Goal: Task Accomplishment & Management: Manage account settings

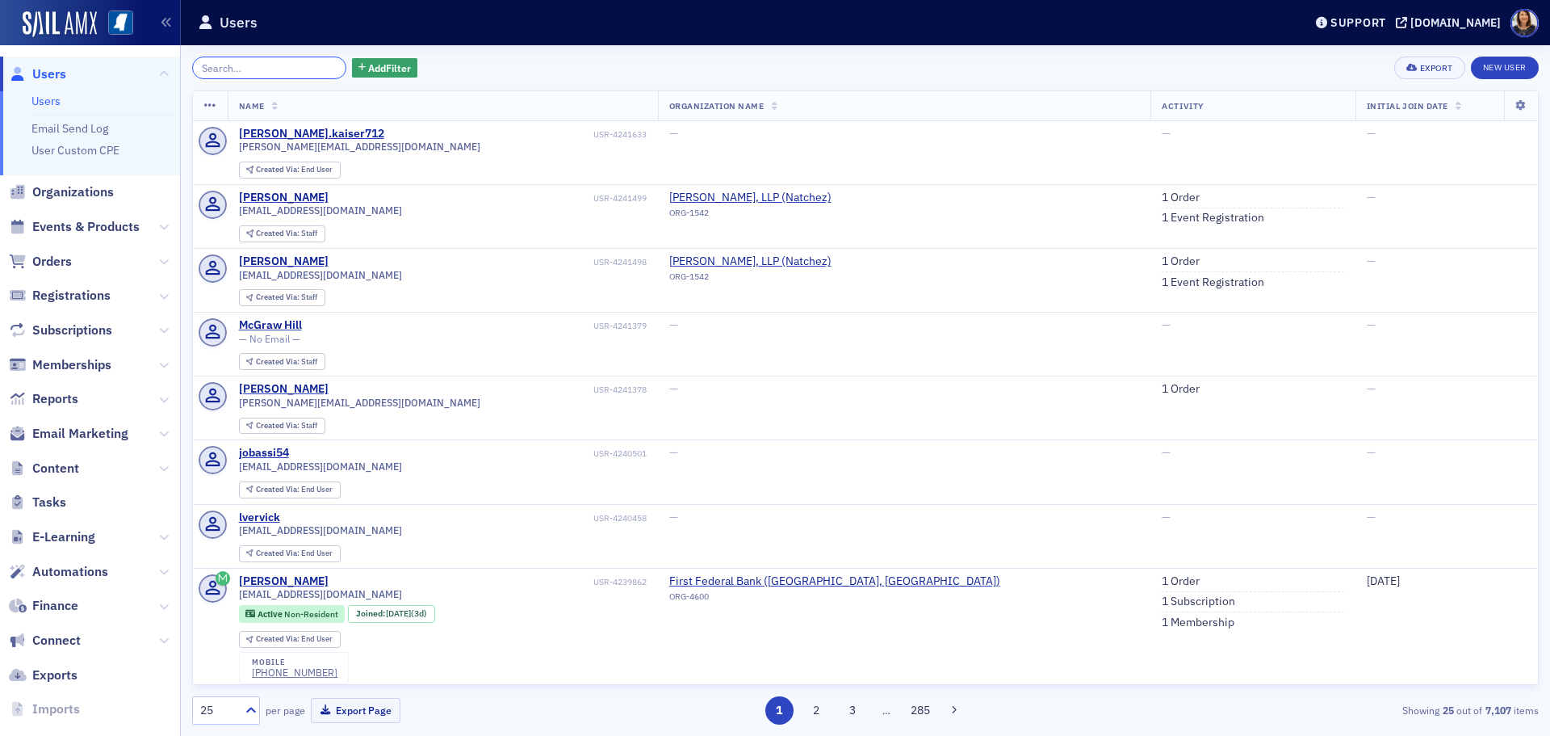
click at [239, 74] on input "search" at bounding box center [269, 68] width 154 height 23
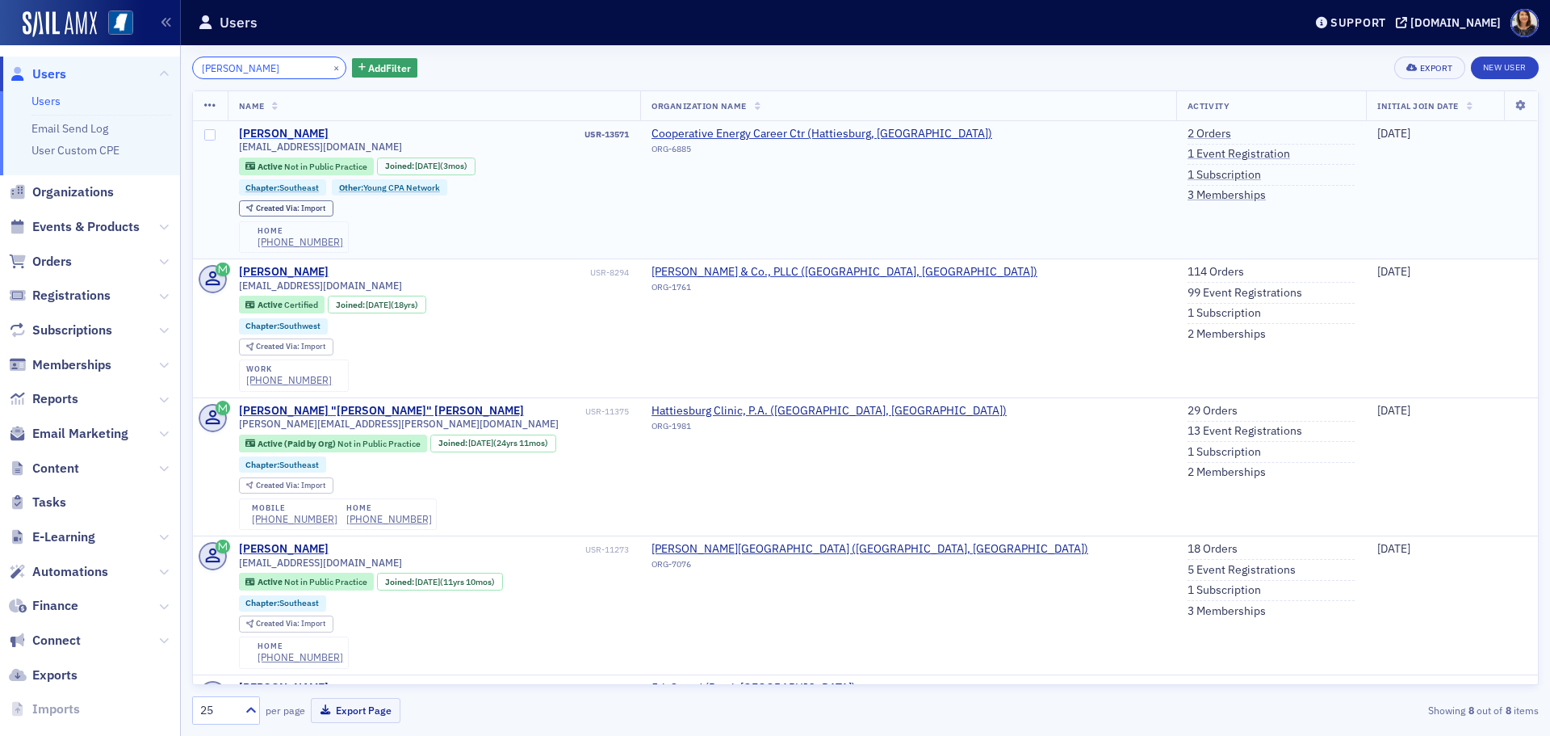
type input "[PERSON_NAME]"
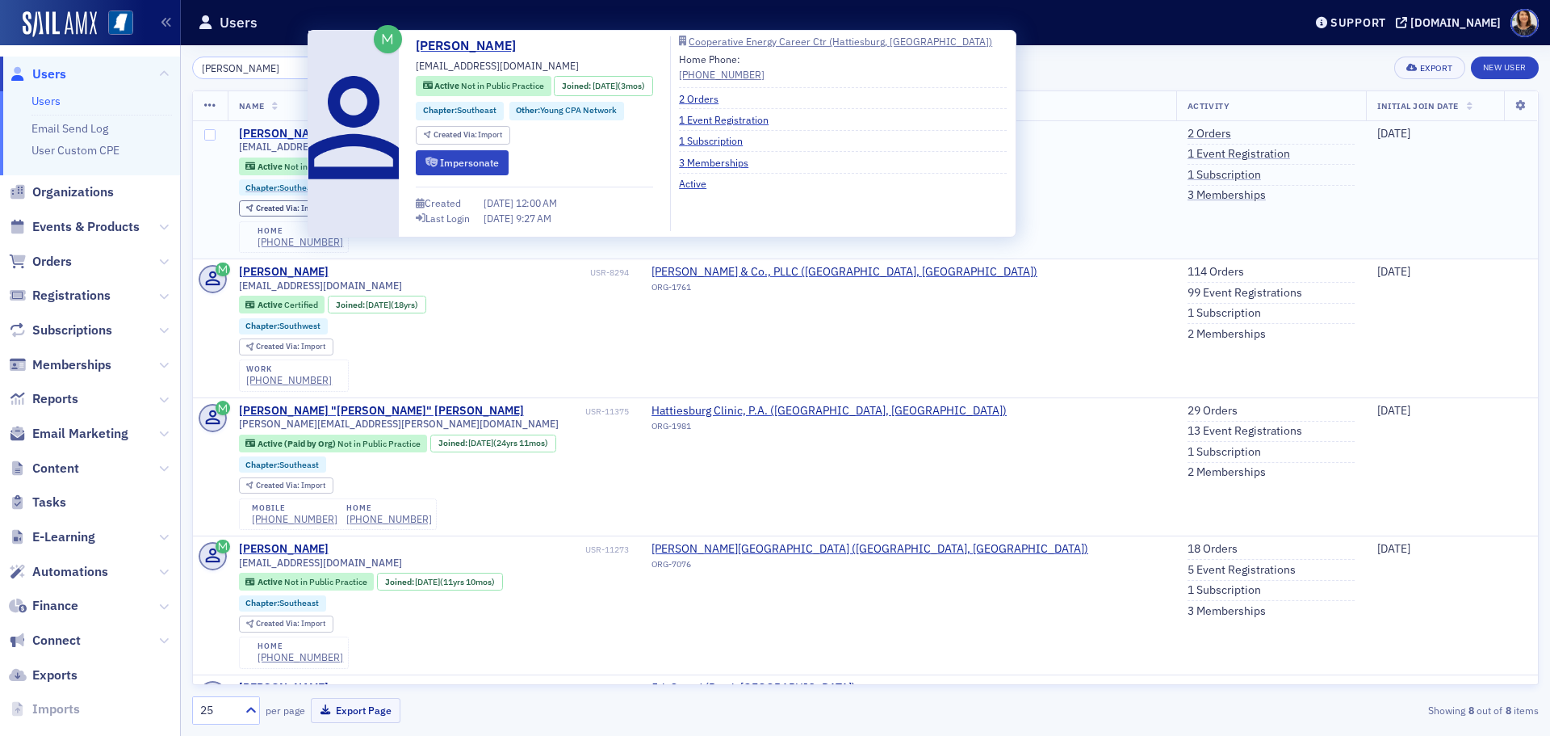
click at [272, 129] on div "[PERSON_NAME]" at bounding box center [284, 134] width 90 height 15
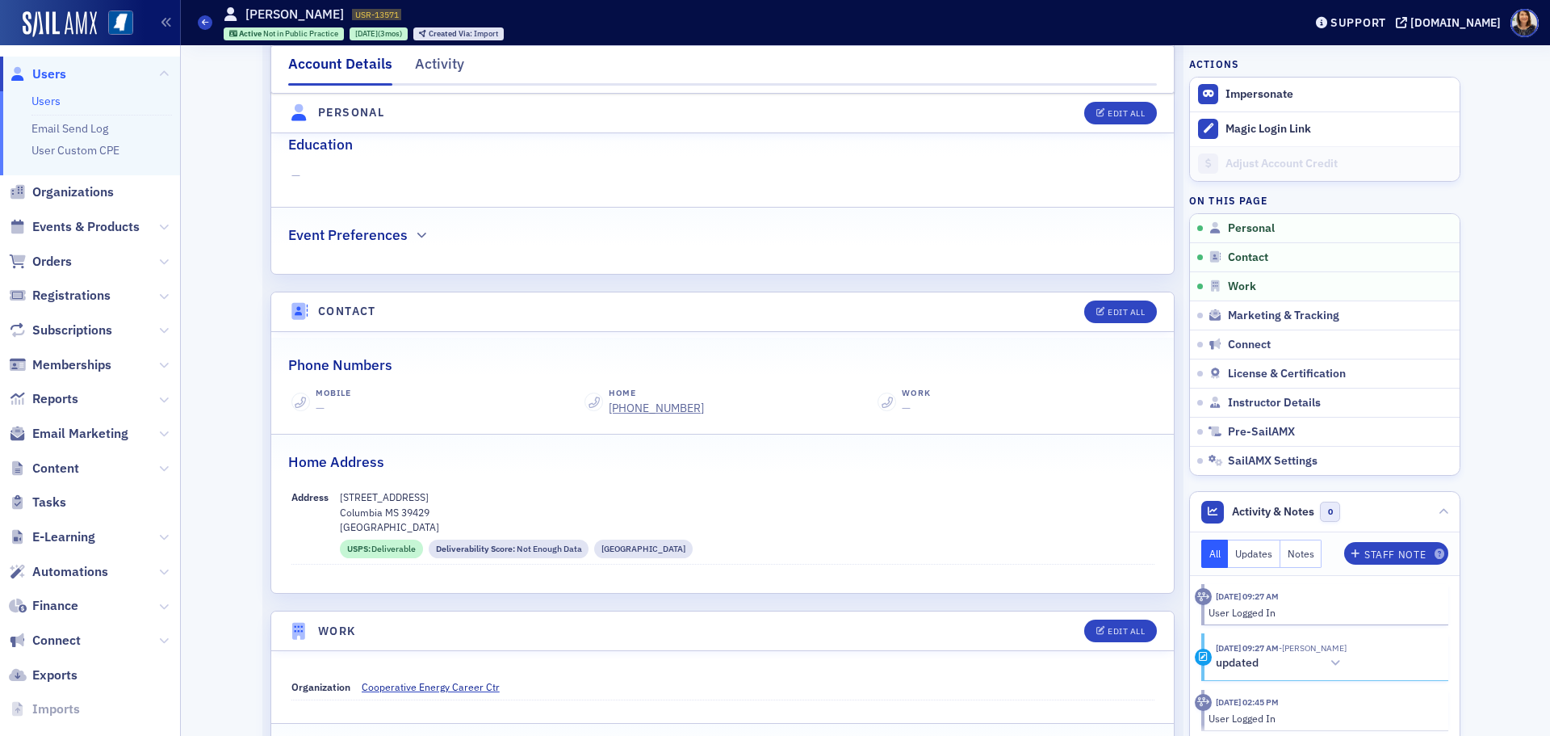
scroll to position [446, 0]
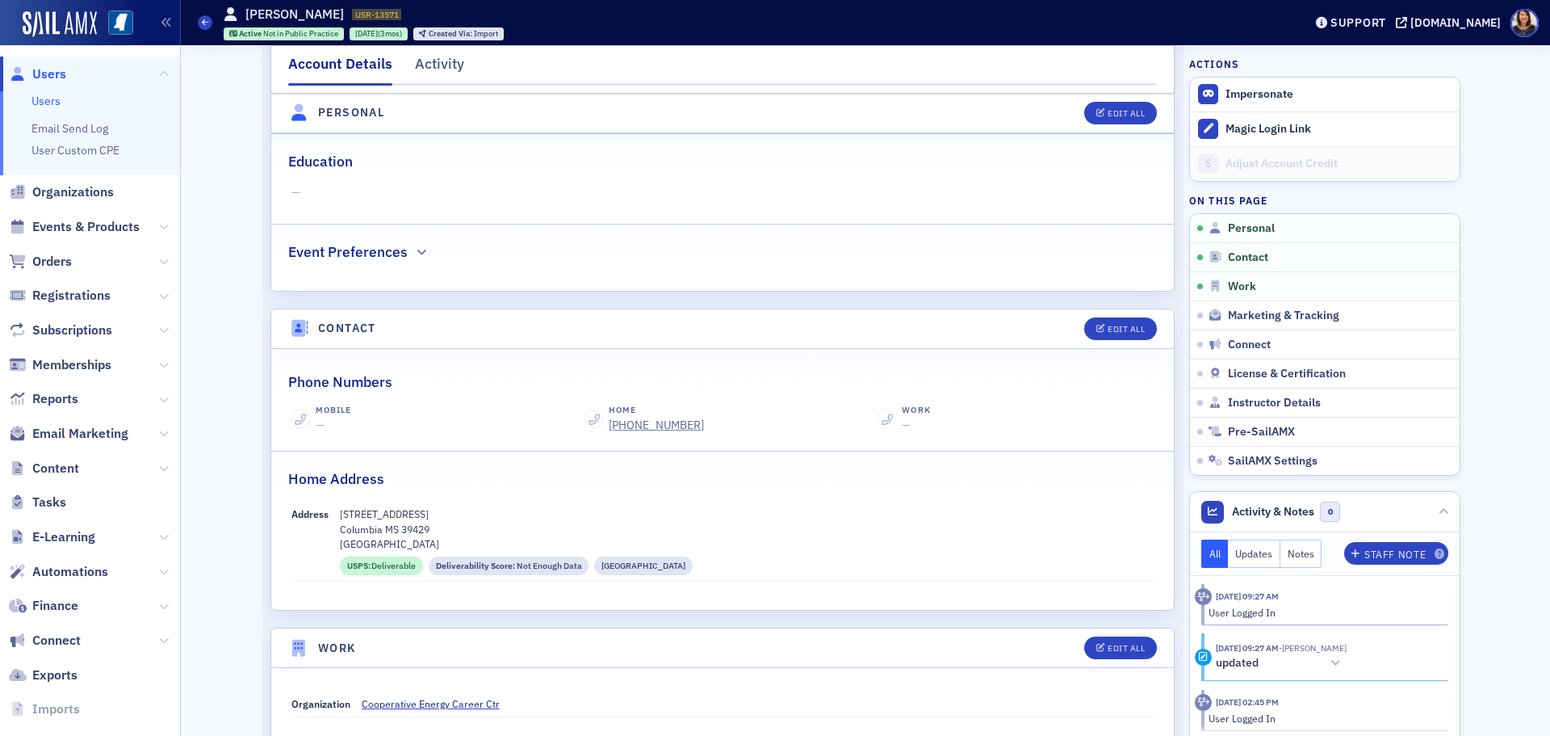
click at [57, 74] on span "Users" at bounding box center [49, 74] width 34 height 18
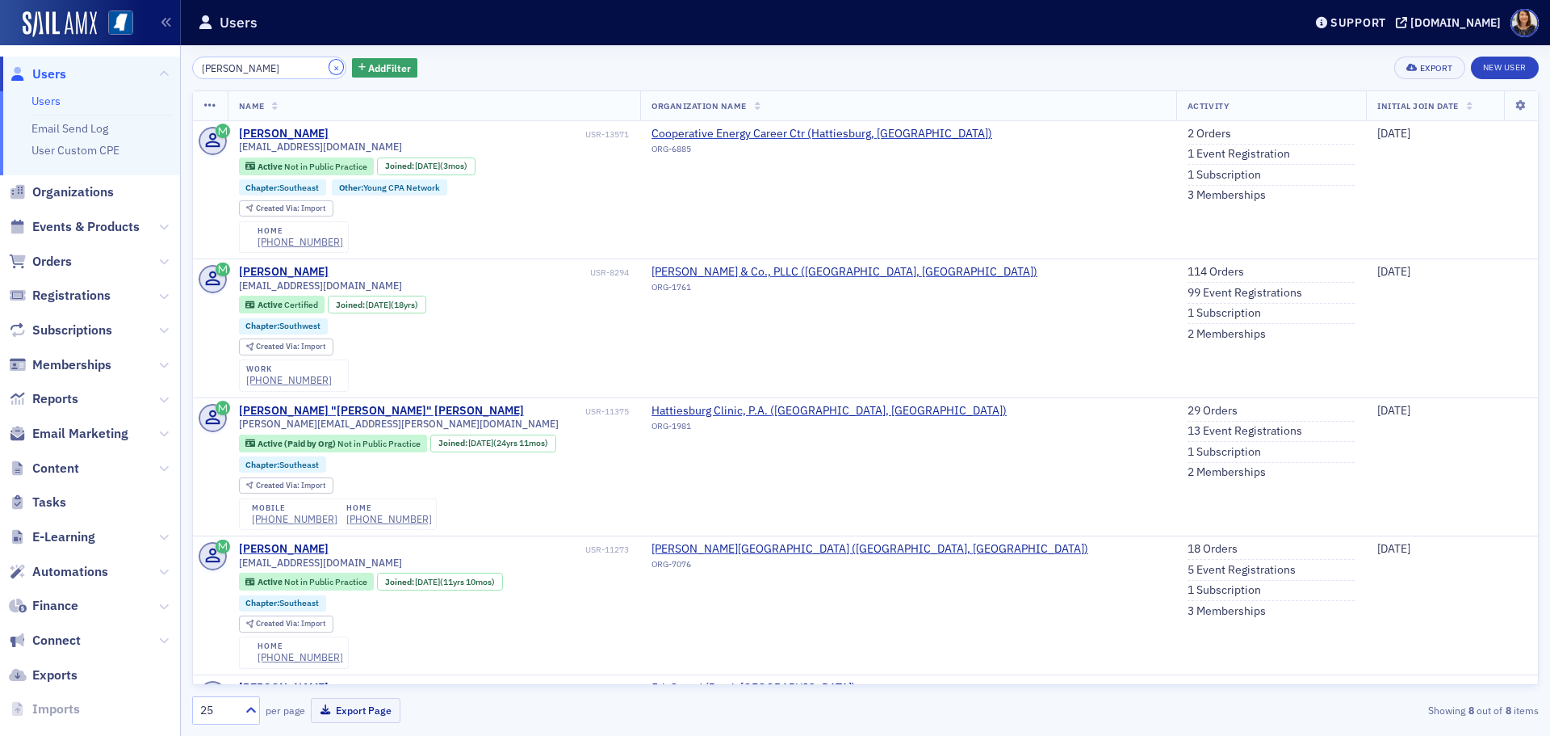
click at [329, 67] on button "×" at bounding box center [336, 67] width 15 height 15
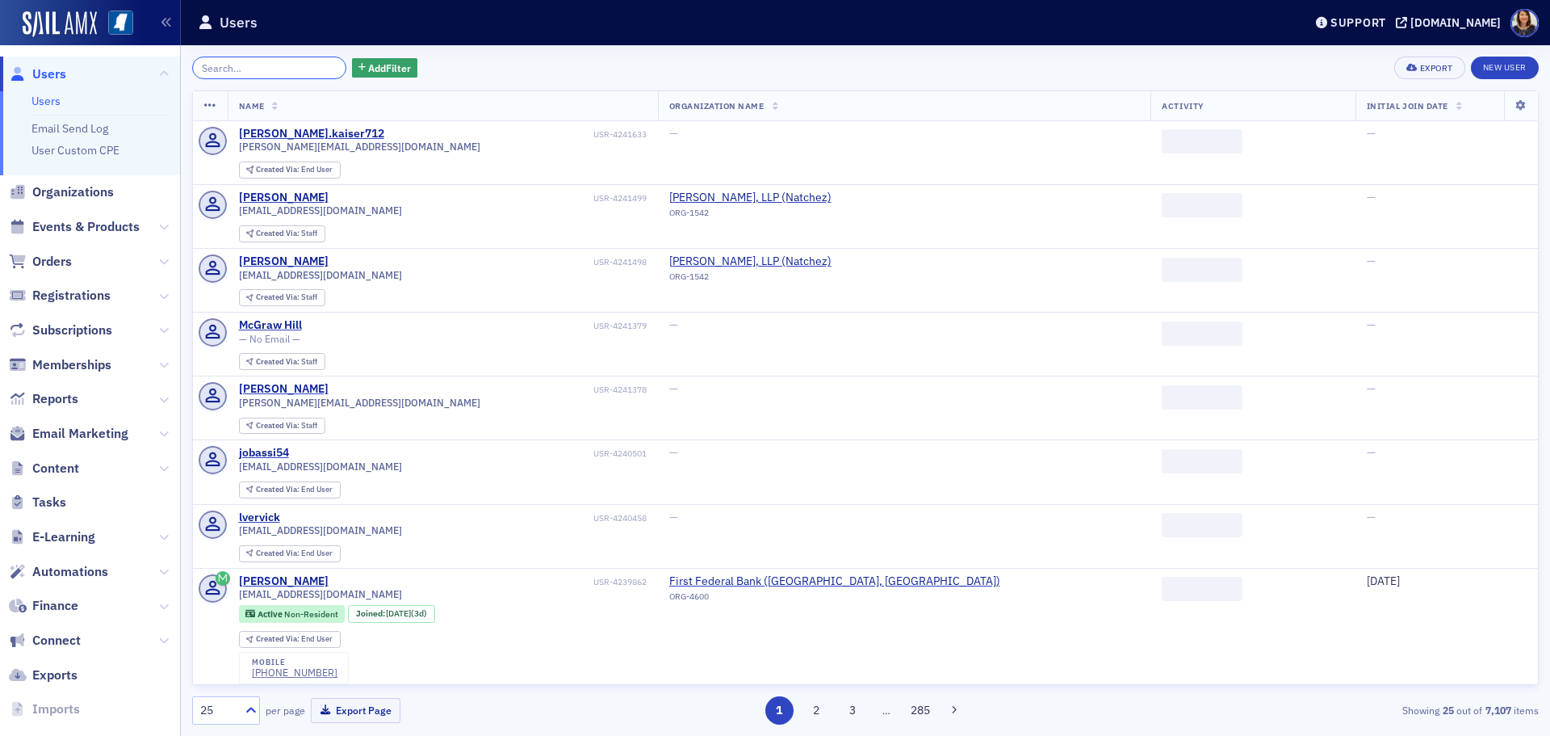
click at [306, 66] on input "search" at bounding box center [269, 68] width 154 height 23
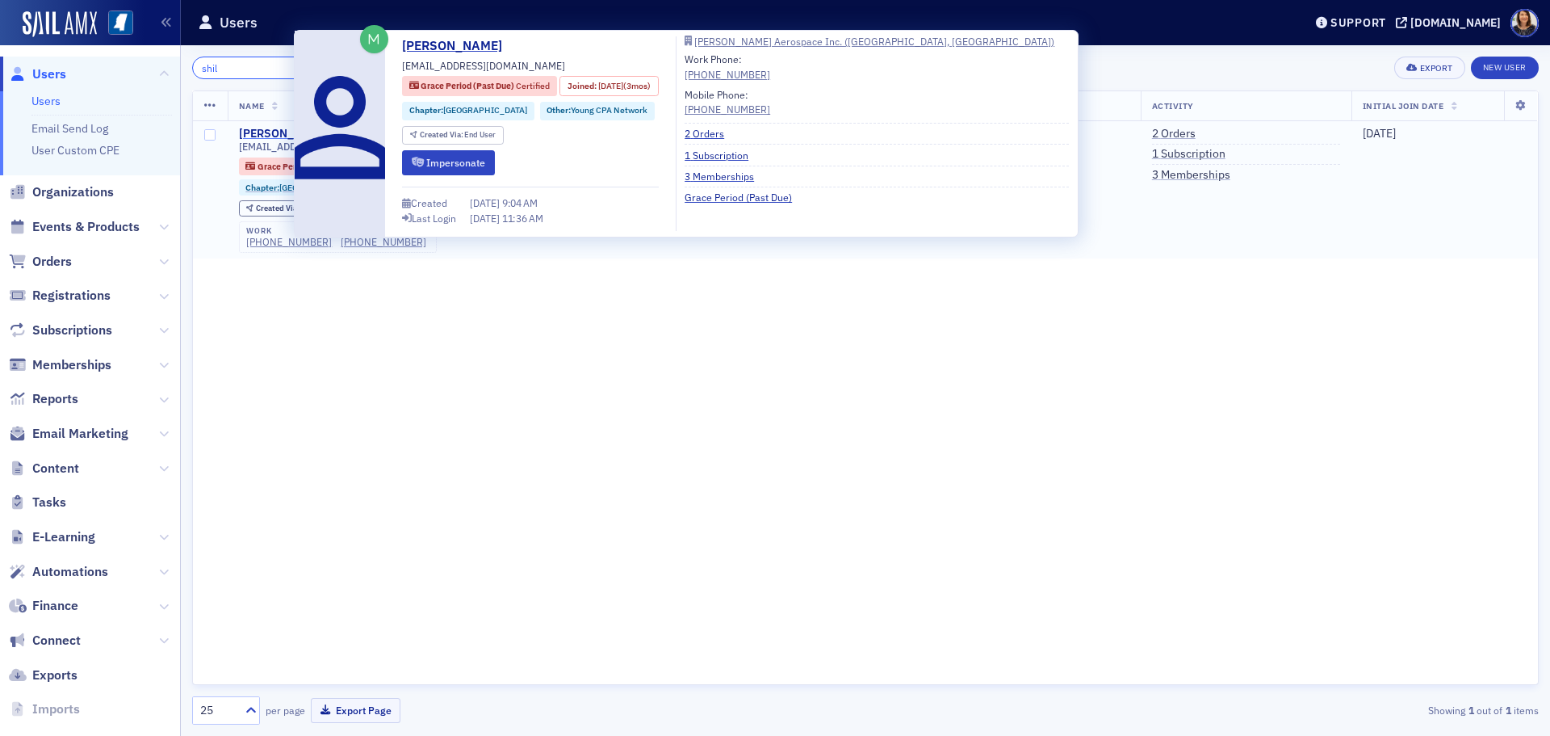
type input "shil"
click at [274, 133] on div "[PERSON_NAME]" at bounding box center [284, 134] width 90 height 15
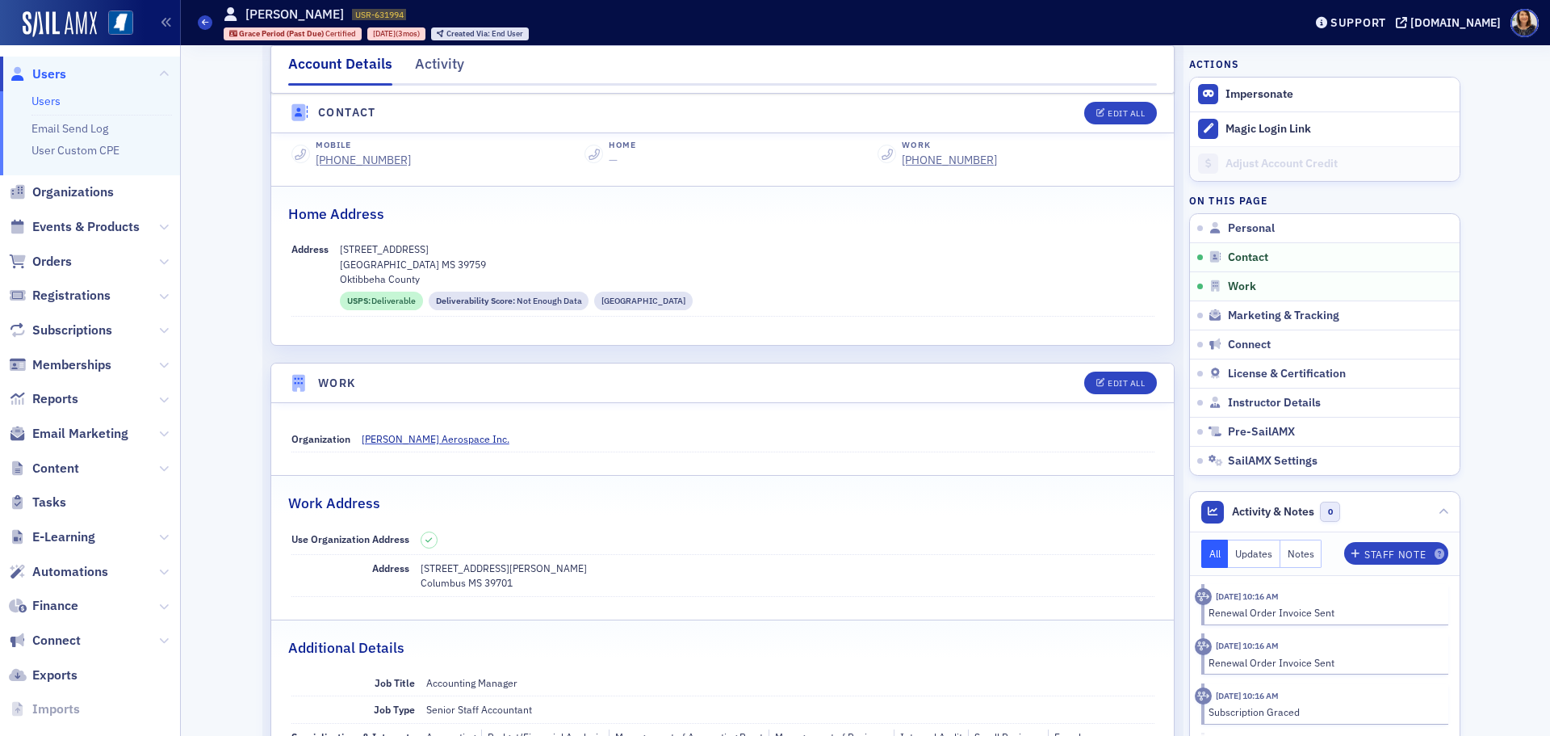
scroll to position [736, 0]
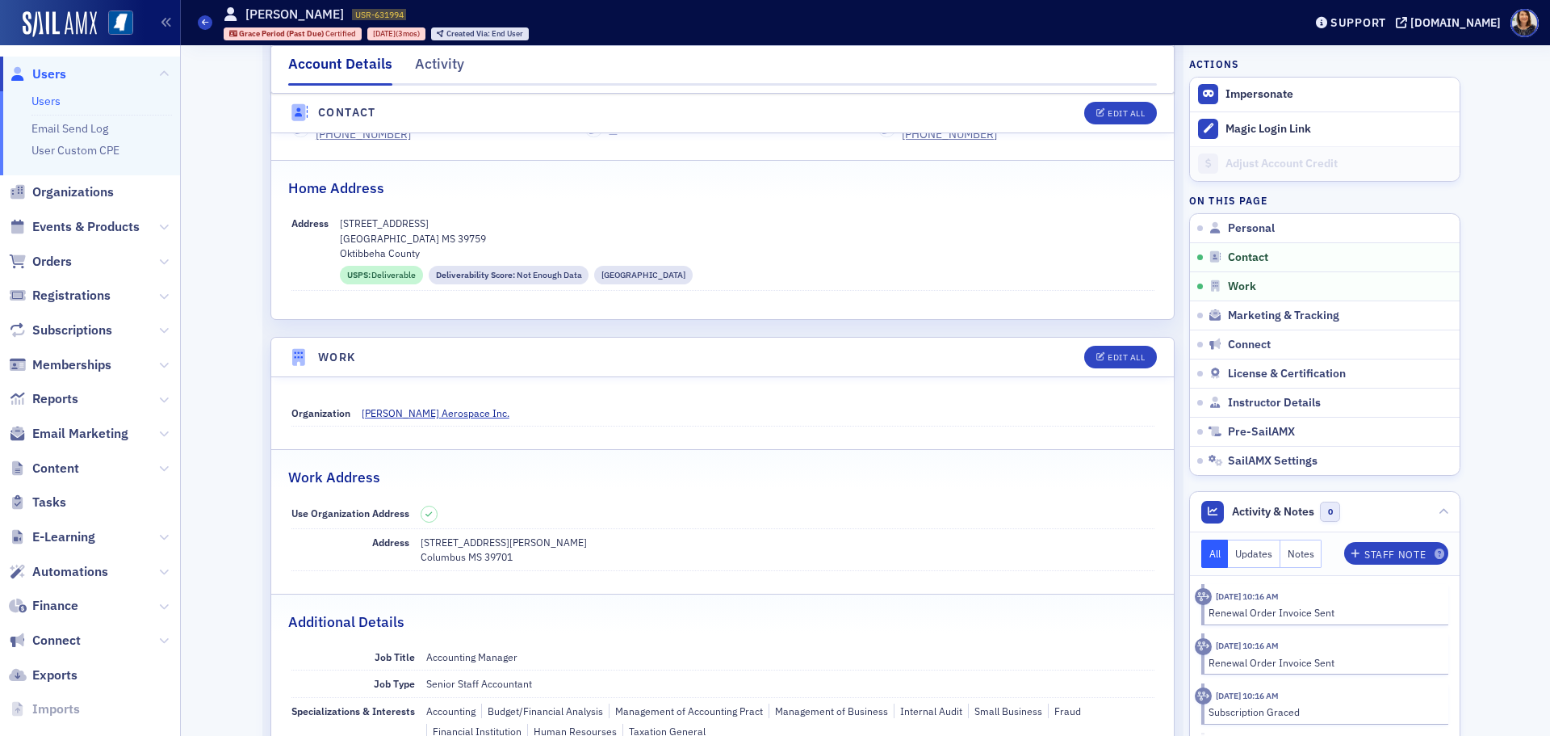
click at [37, 92] on ul "Users Email Send Log User Custom CPE" at bounding box center [90, 133] width 180 height 84
click at [55, 102] on link "Users" at bounding box center [45, 101] width 29 height 15
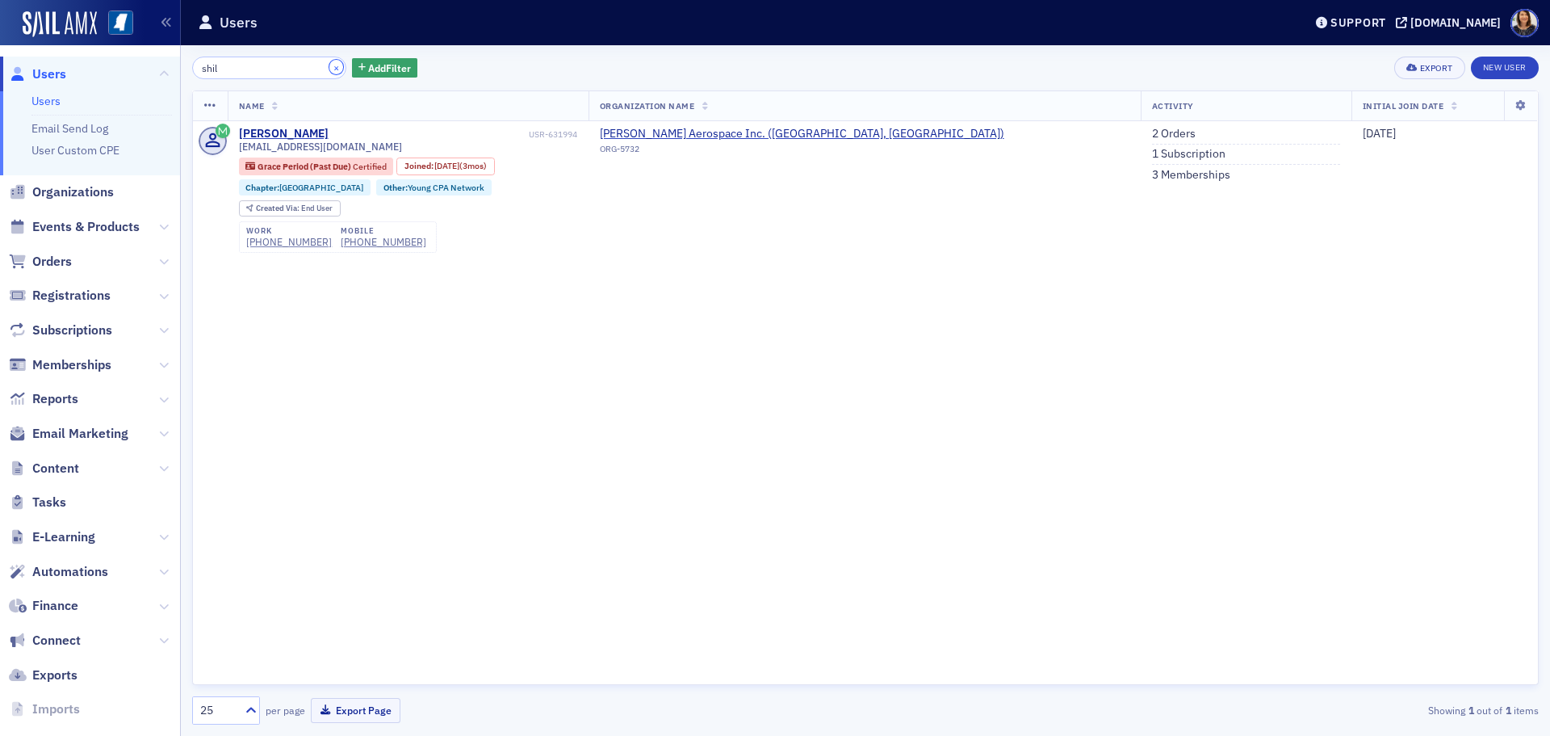
click at [329, 68] on button "×" at bounding box center [336, 67] width 15 height 15
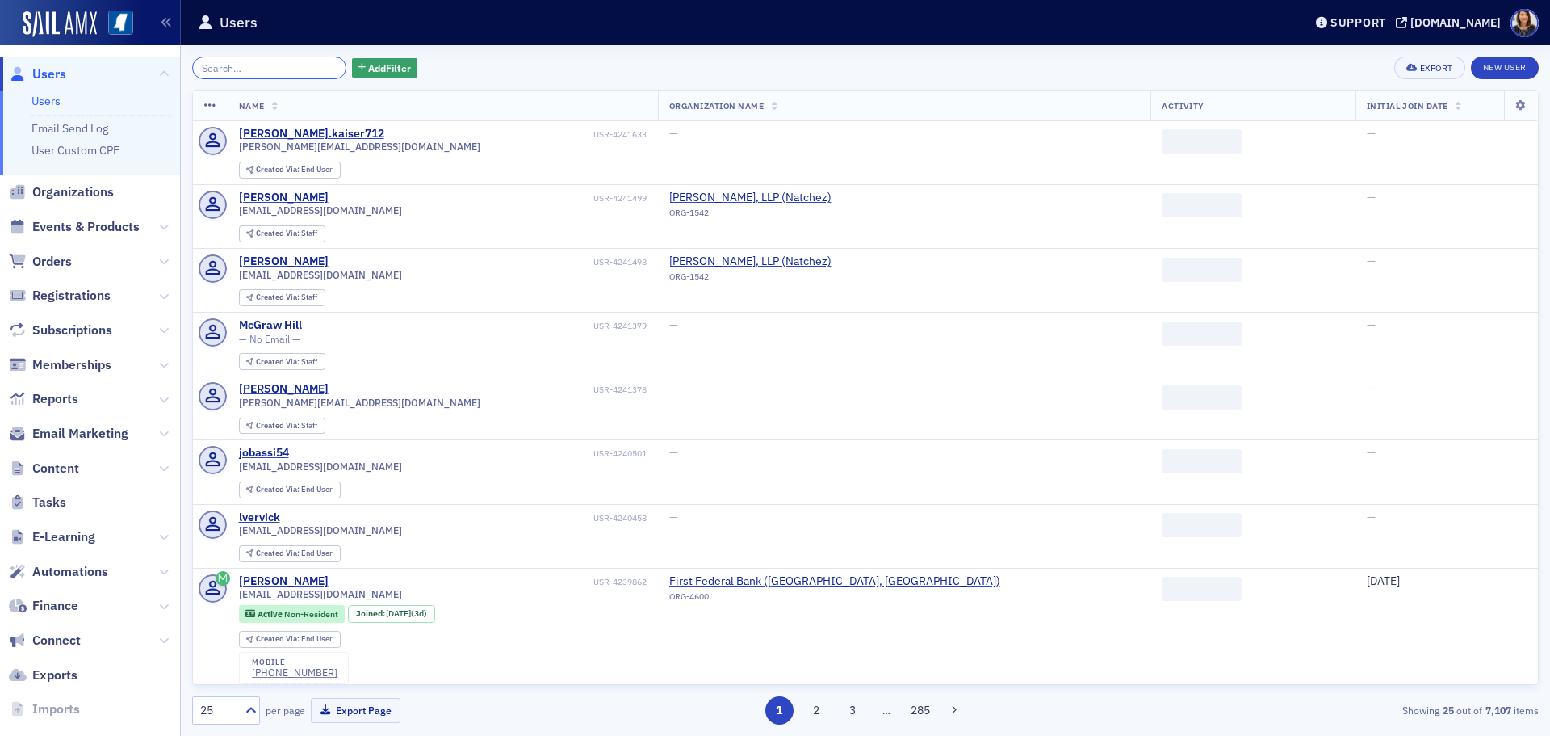
click at [283, 67] on input "search" at bounding box center [269, 68] width 154 height 23
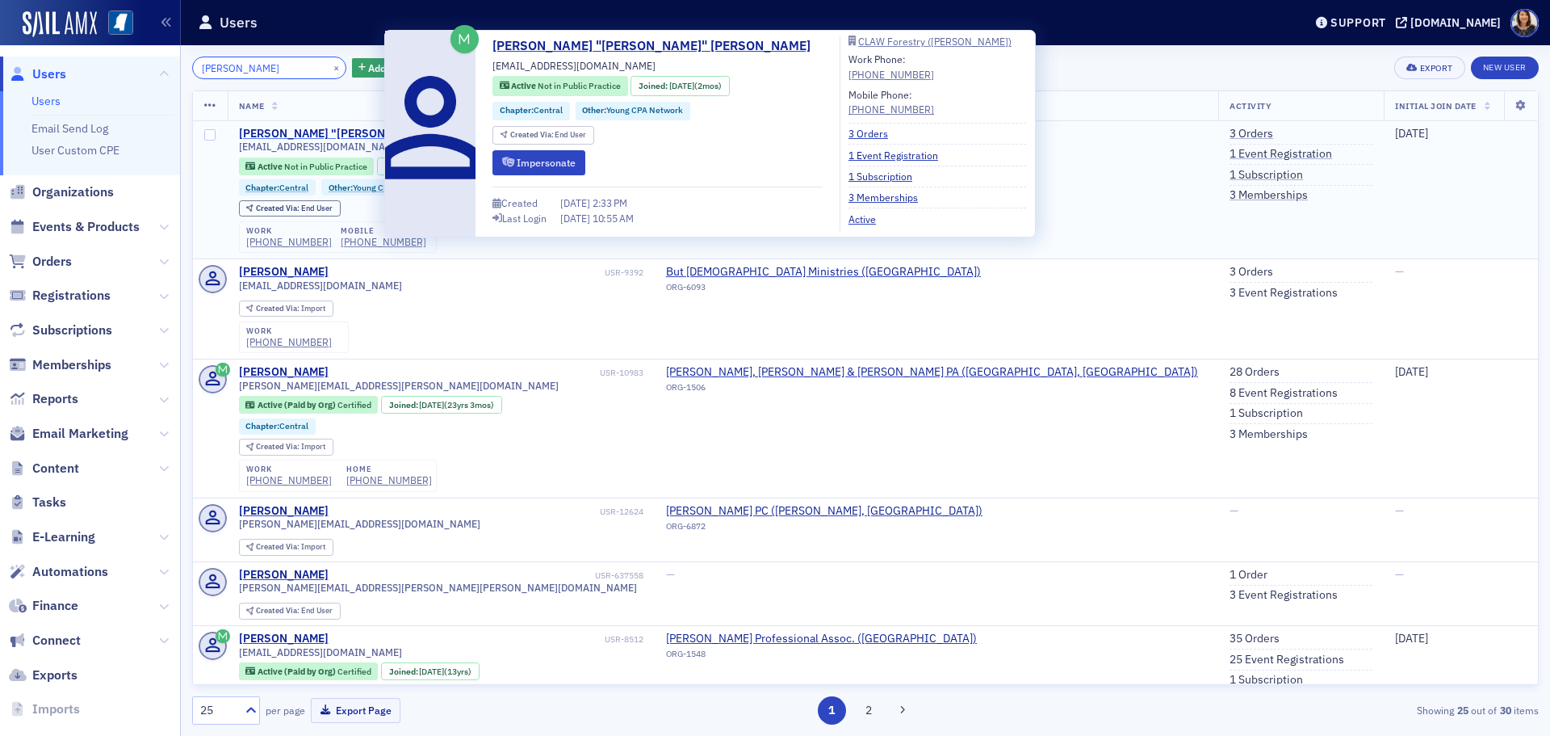
type input "[PERSON_NAME]"
click at [322, 132] on div "[PERSON_NAME] "[PERSON_NAME]" [PERSON_NAME]" at bounding box center [381, 134] width 285 height 15
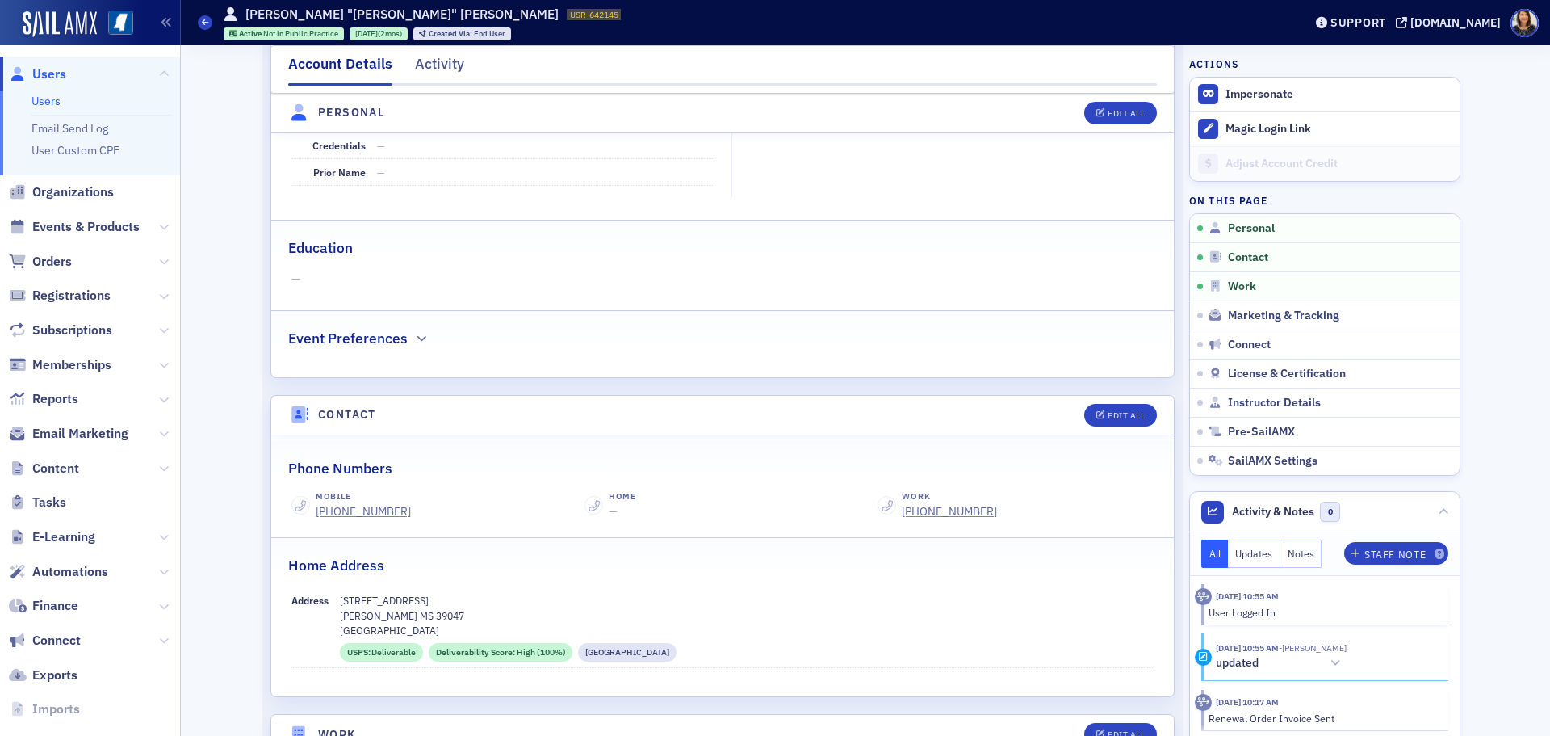
scroll to position [398, 0]
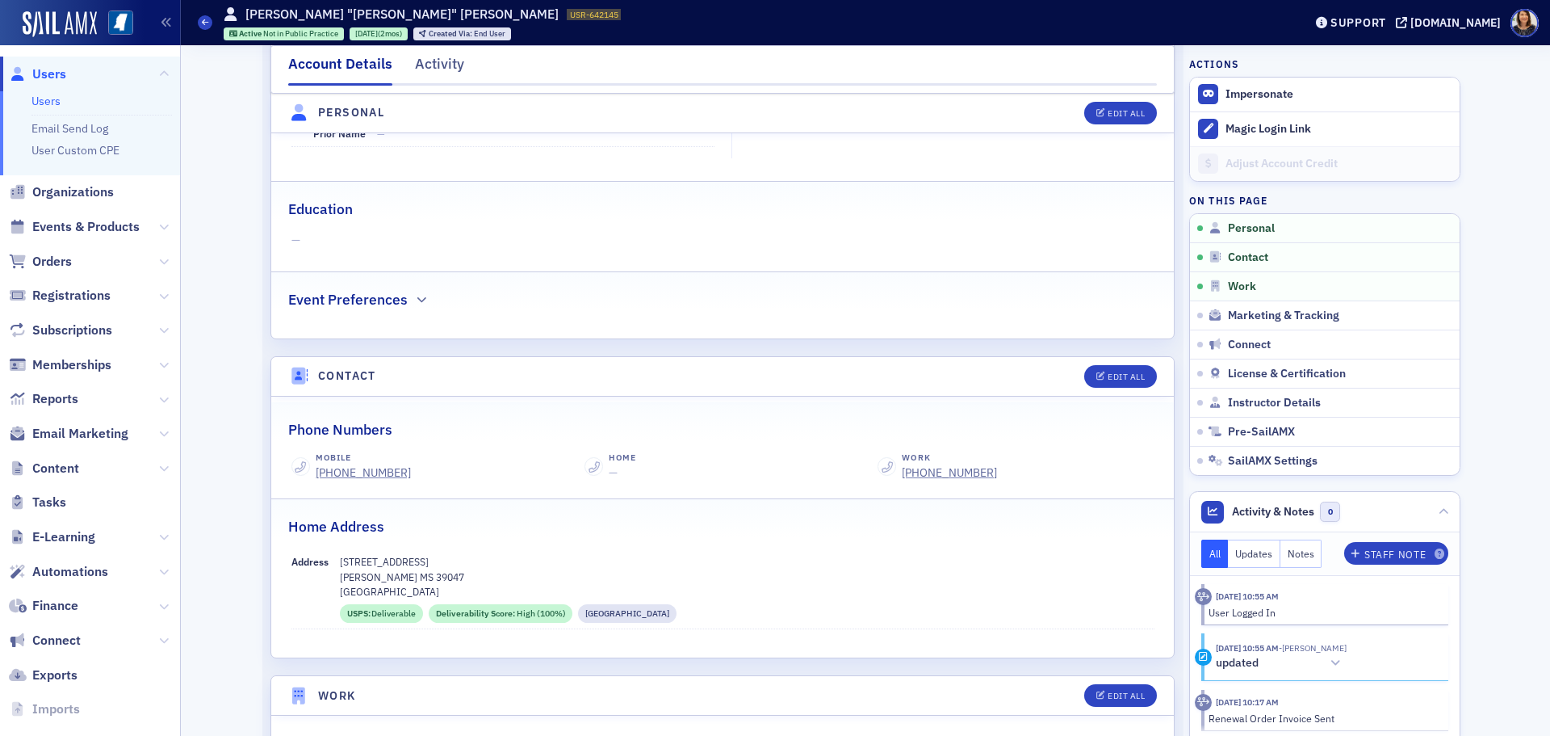
click at [44, 80] on span "Users" at bounding box center [49, 74] width 34 height 18
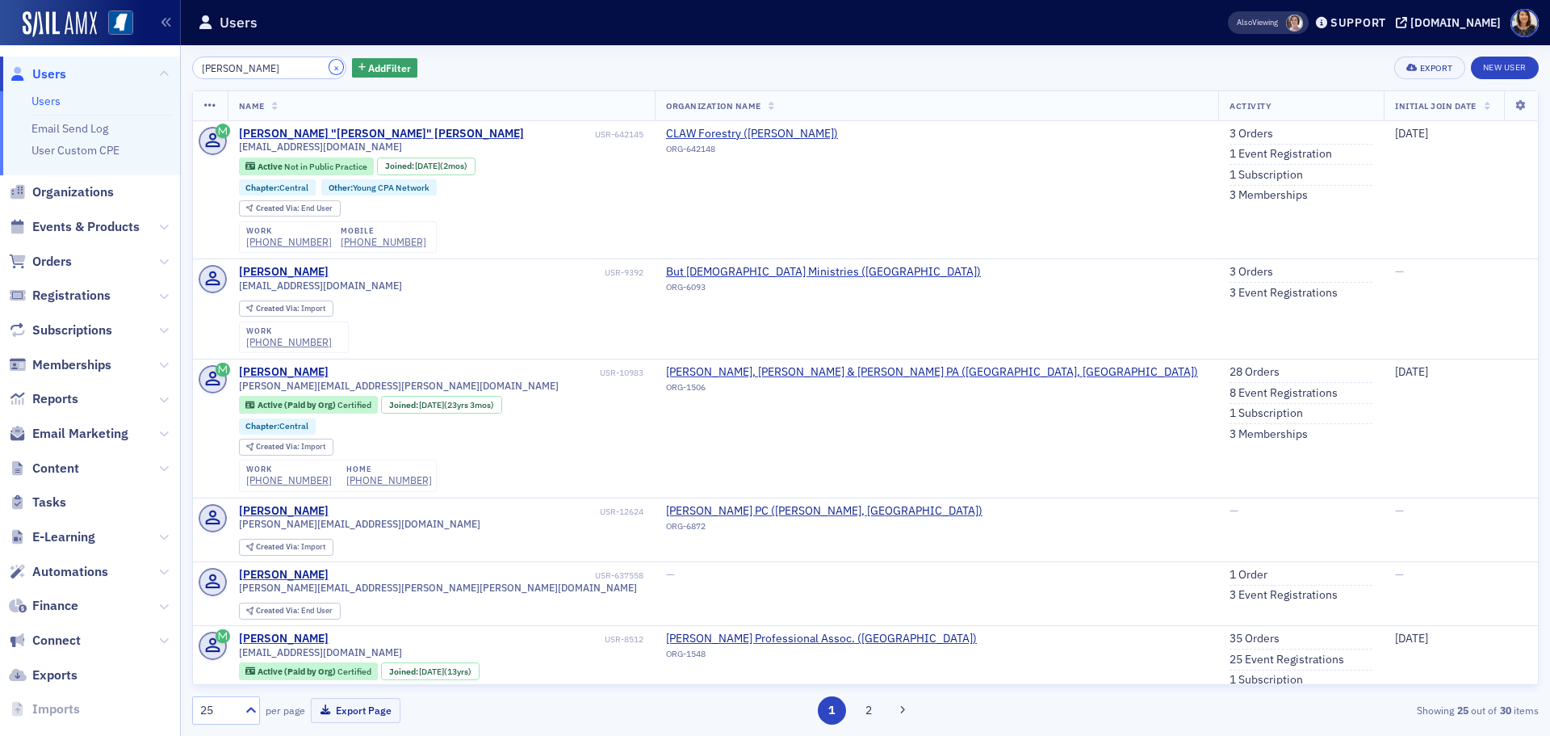
click at [329, 65] on button "×" at bounding box center [336, 67] width 15 height 15
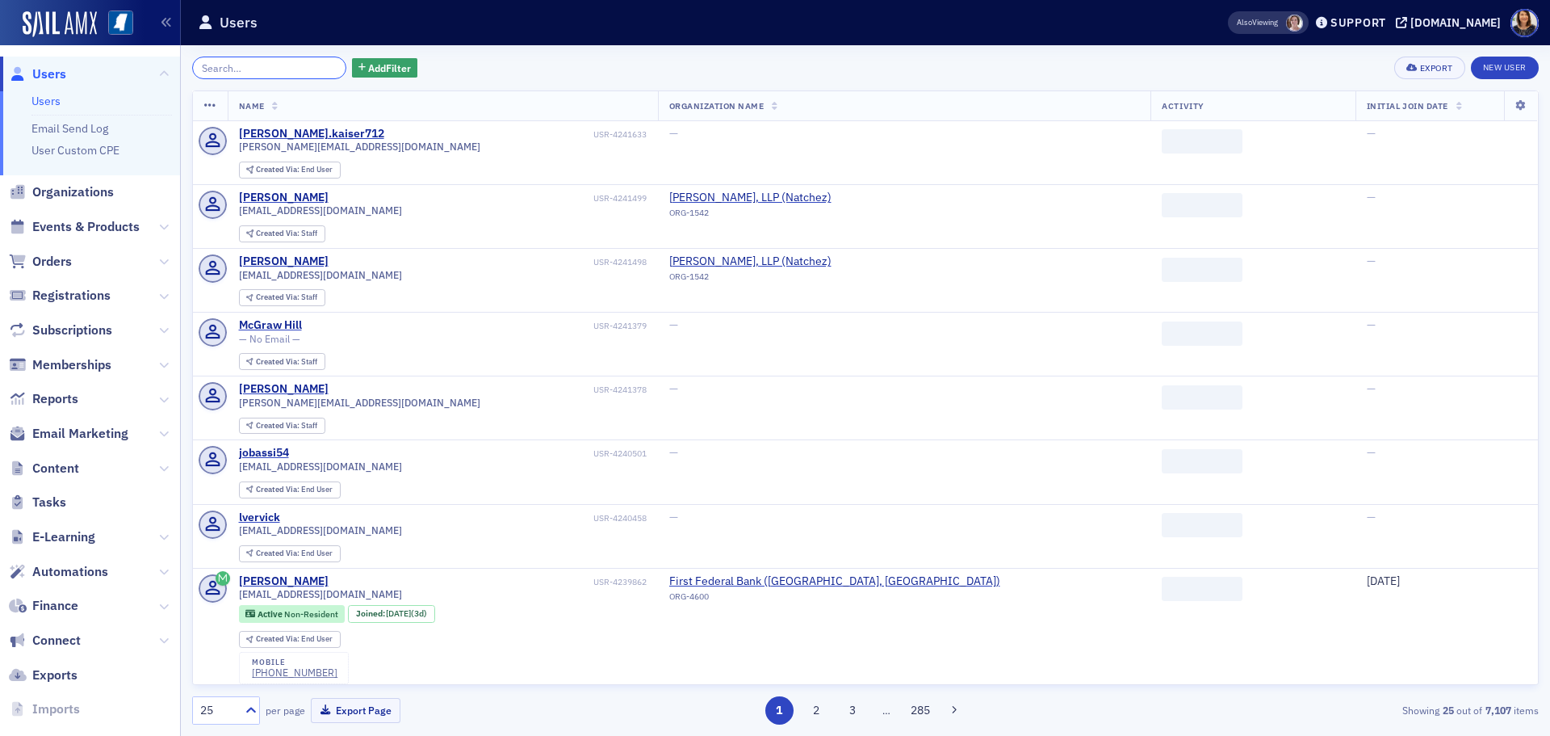
click at [302, 66] on input "search" at bounding box center [269, 68] width 154 height 23
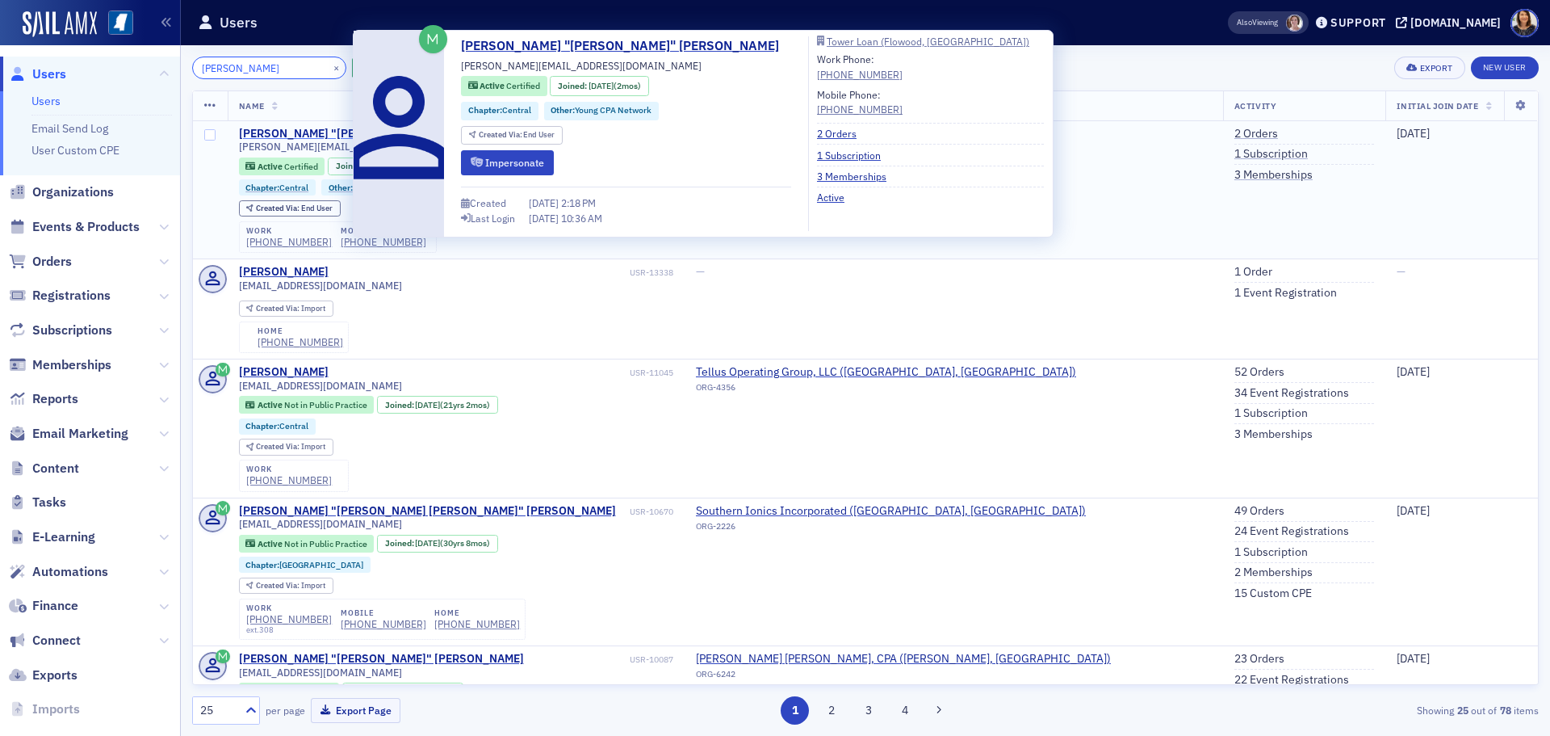
type input "[PERSON_NAME]"
click at [283, 131] on div "[PERSON_NAME] "[PERSON_NAME]" [PERSON_NAME]" at bounding box center [381, 134] width 285 height 15
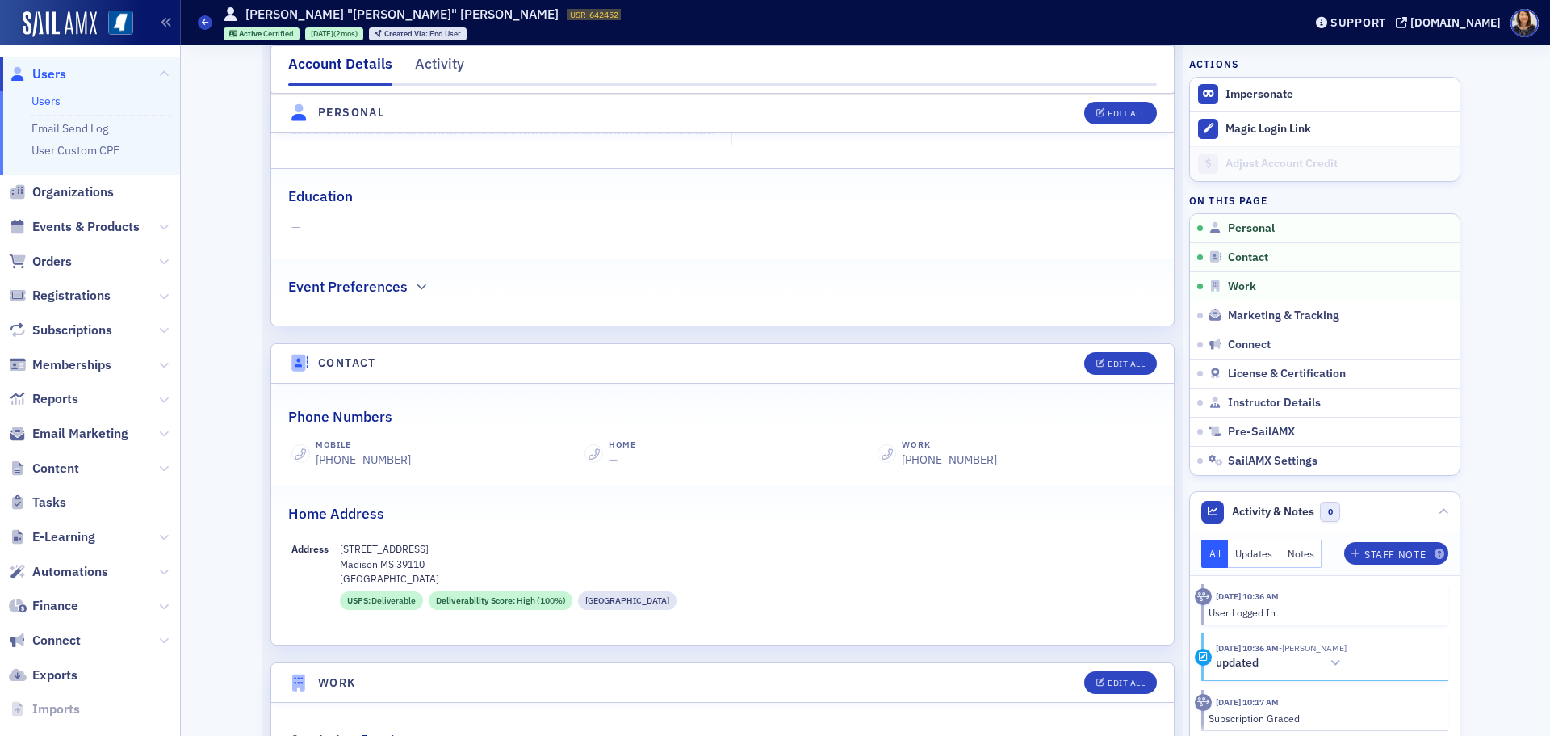
scroll to position [433, 0]
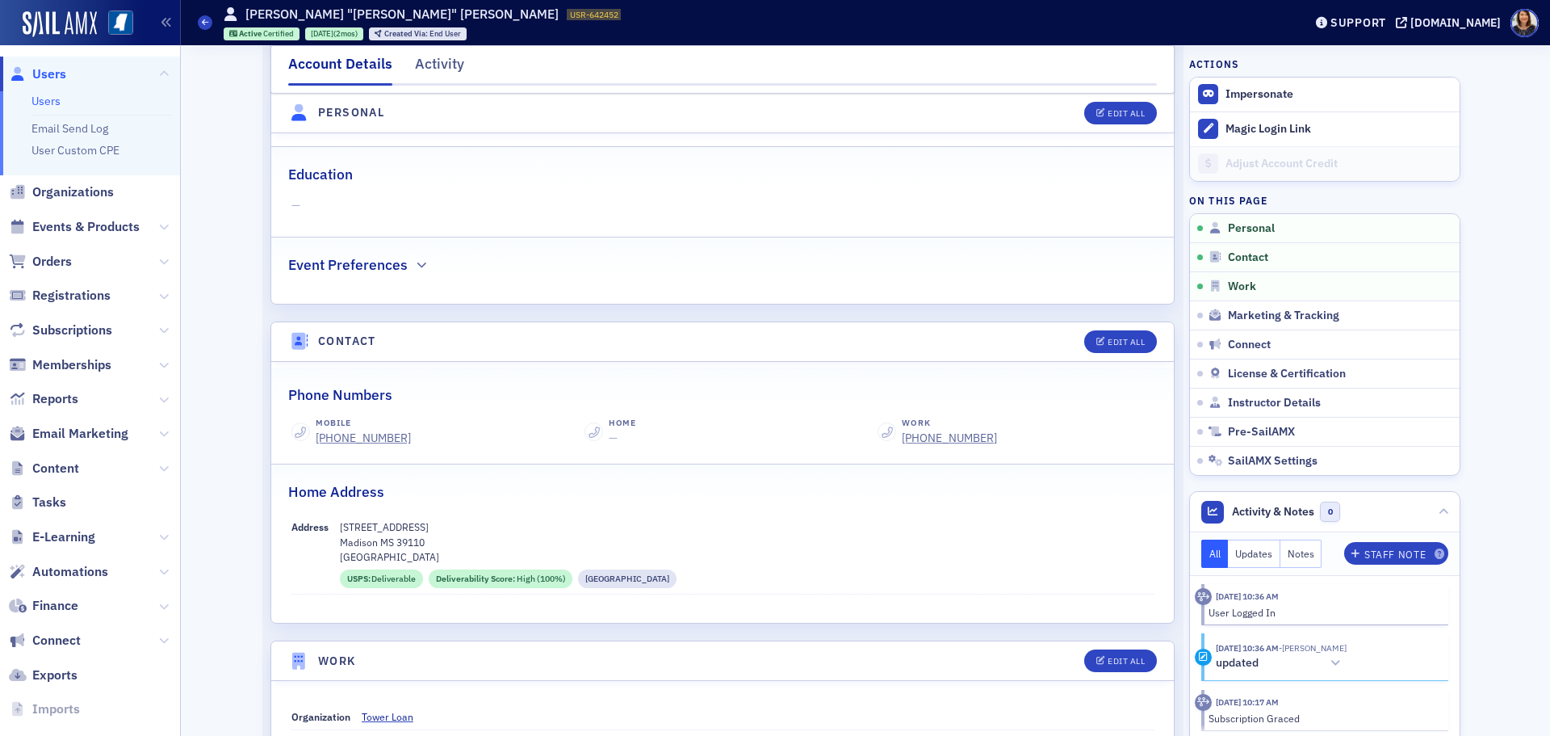
click at [49, 99] on link "Users" at bounding box center [45, 101] width 29 height 15
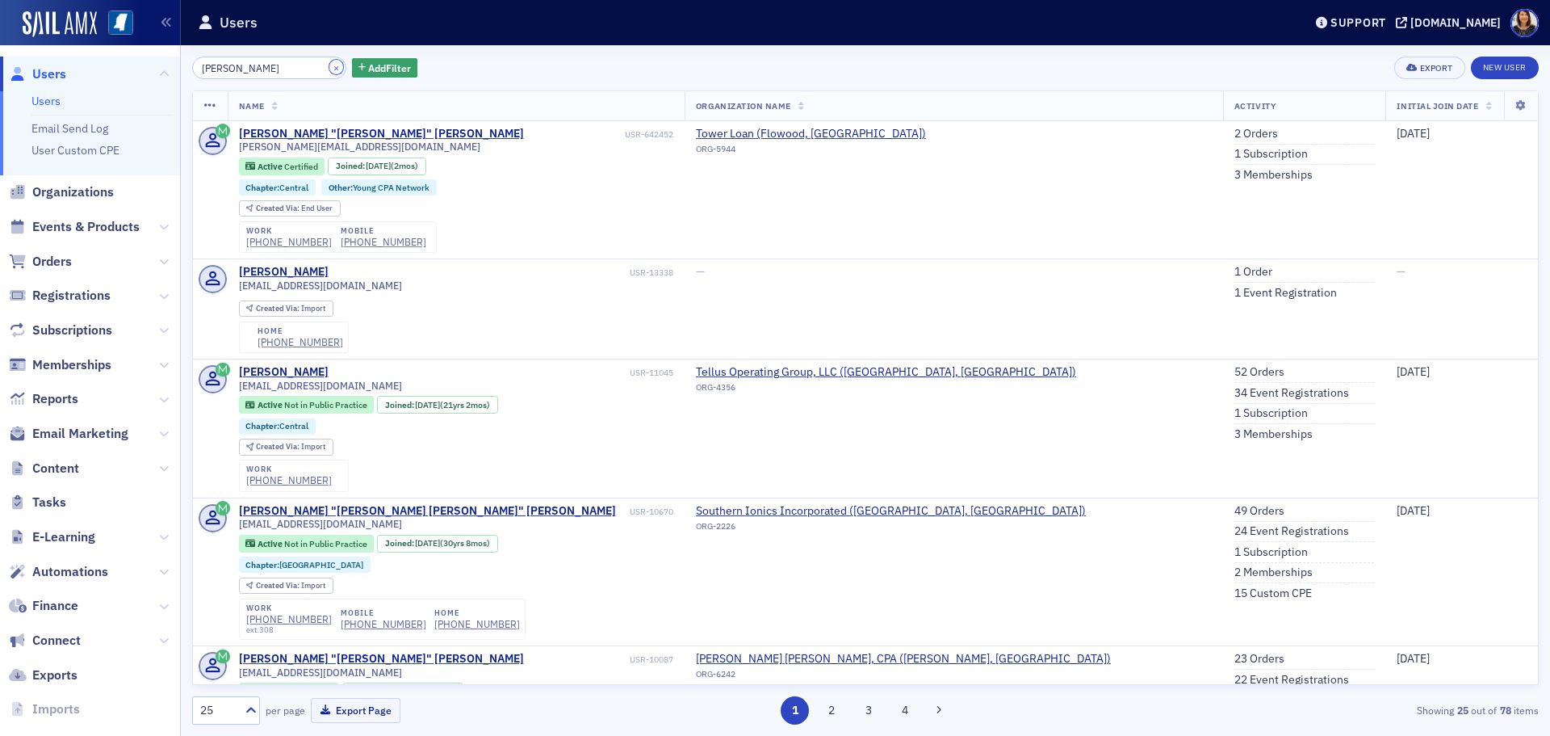
click at [329, 73] on button "×" at bounding box center [336, 67] width 15 height 15
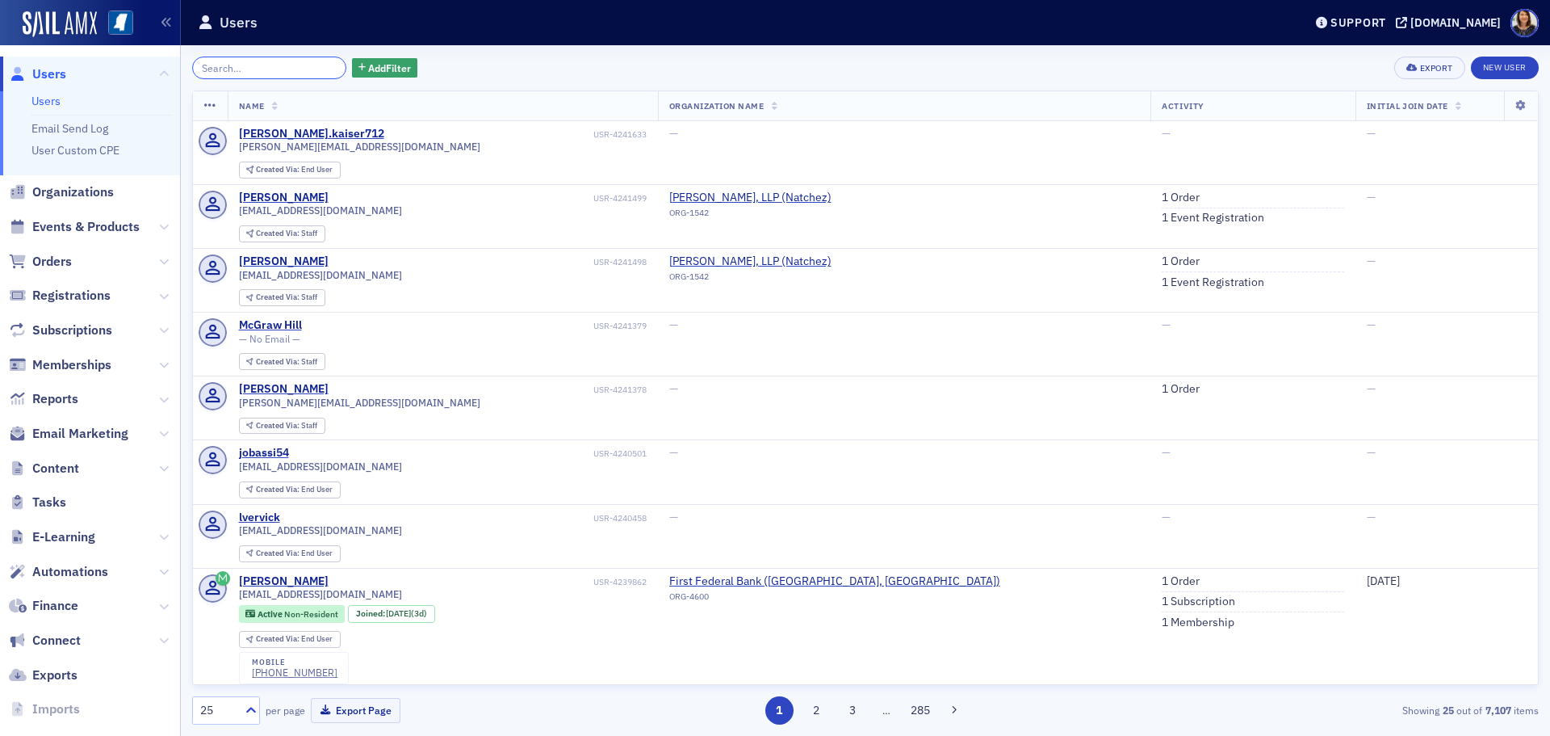
click at [240, 71] on input "search" at bounding box center [269, 68] width 154 height 23
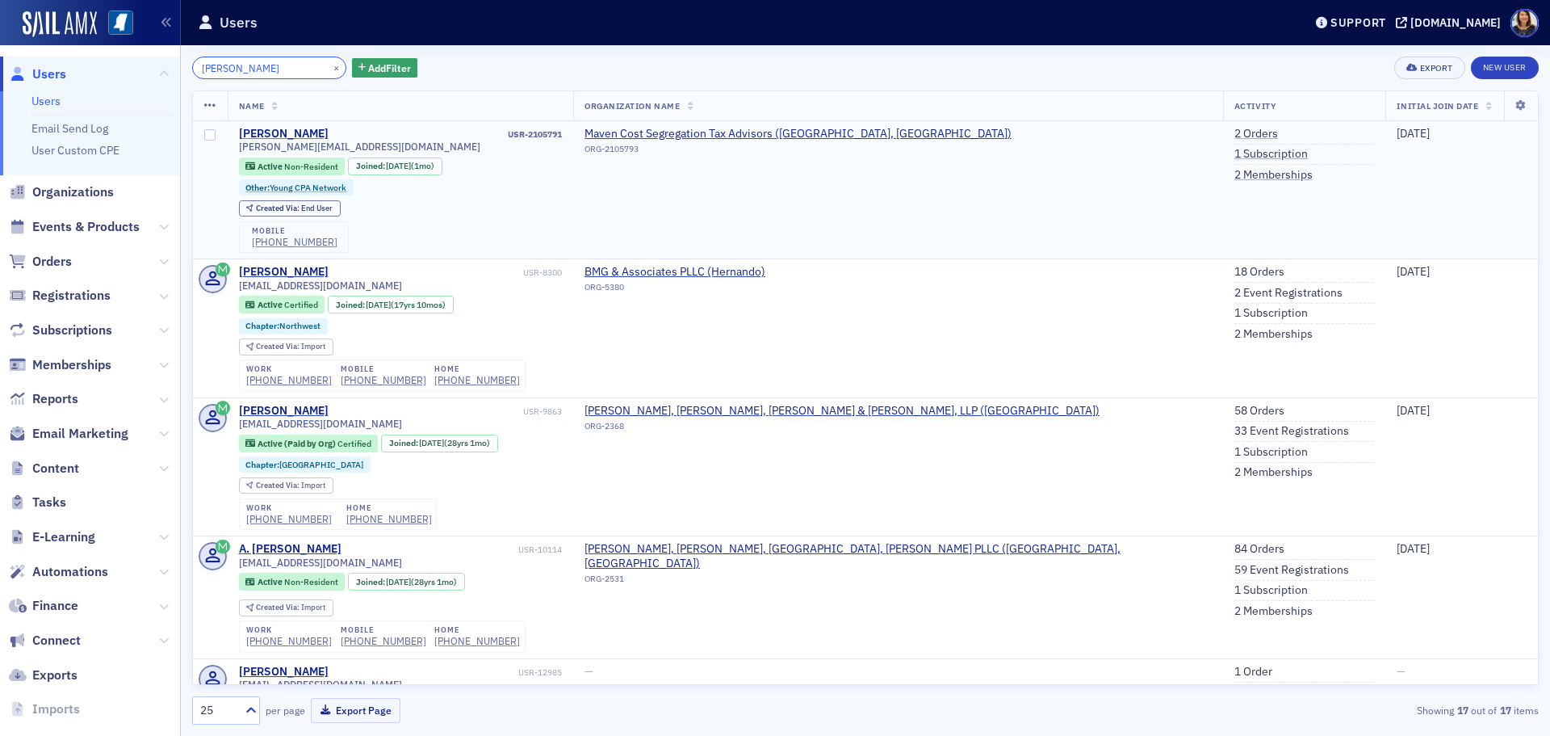
type input "[PERSON_NAME]"
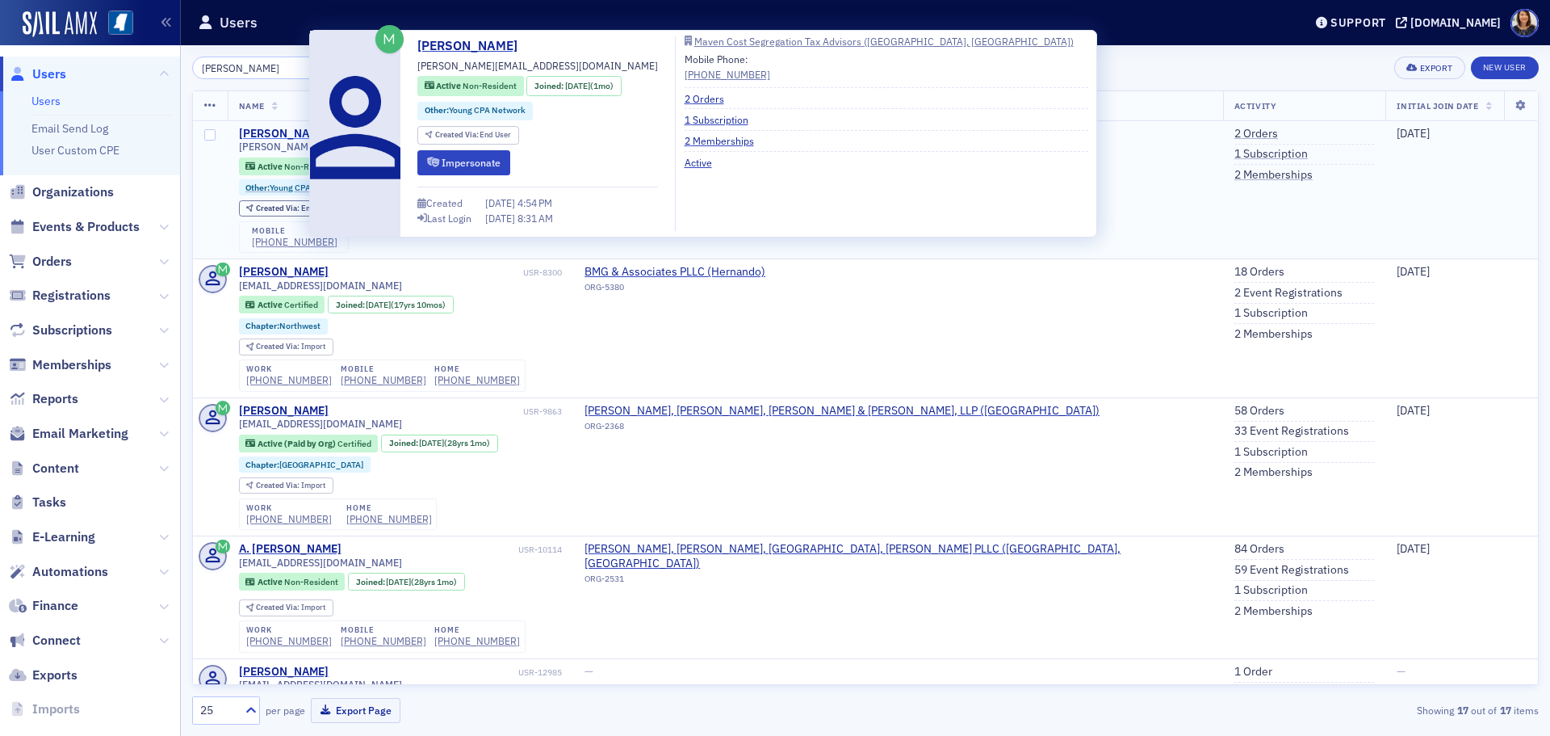
click at [282, 130] on div "[PERSON_NAME]" at bounding box center [284, 134] width 90 height 15
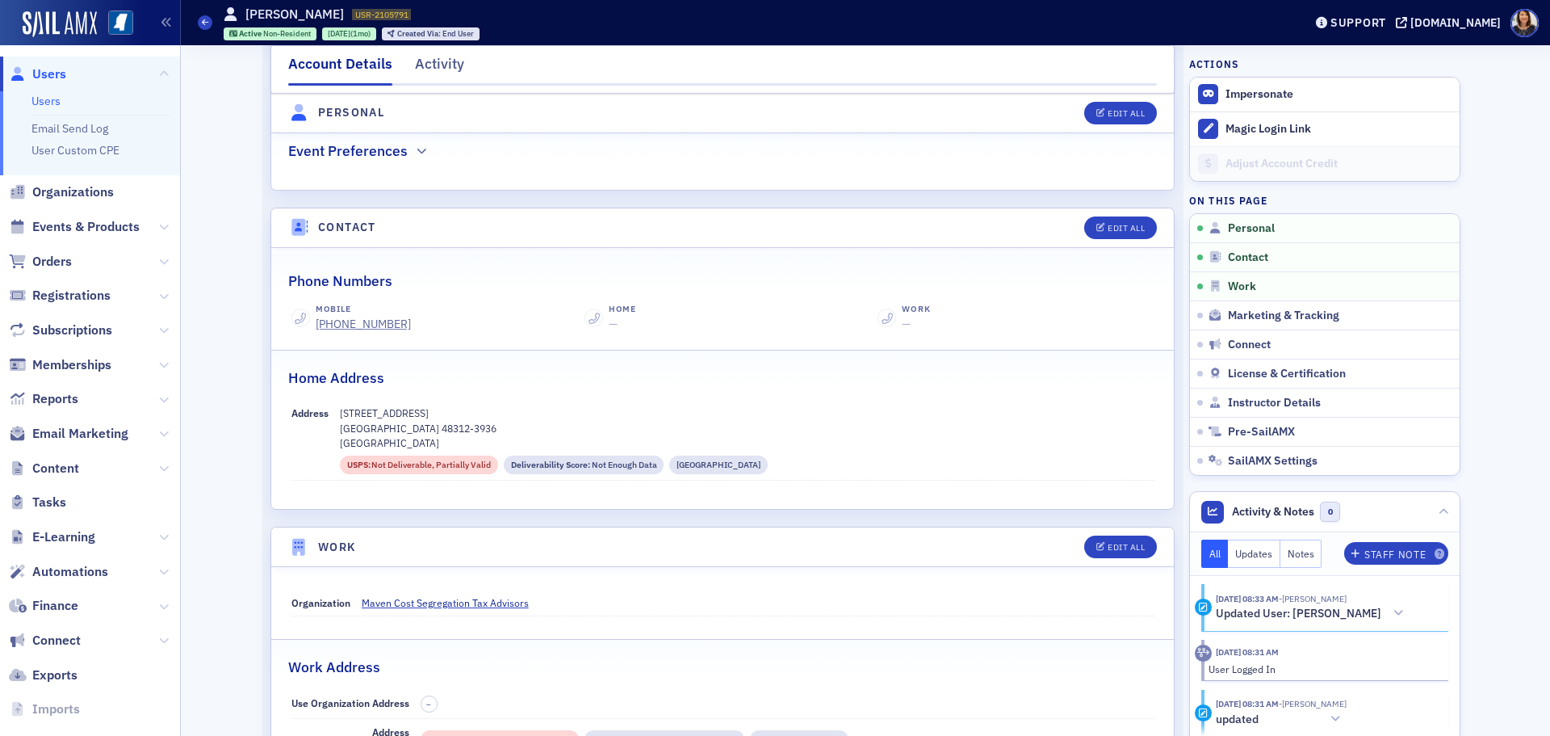
scroll to position [564, 0]
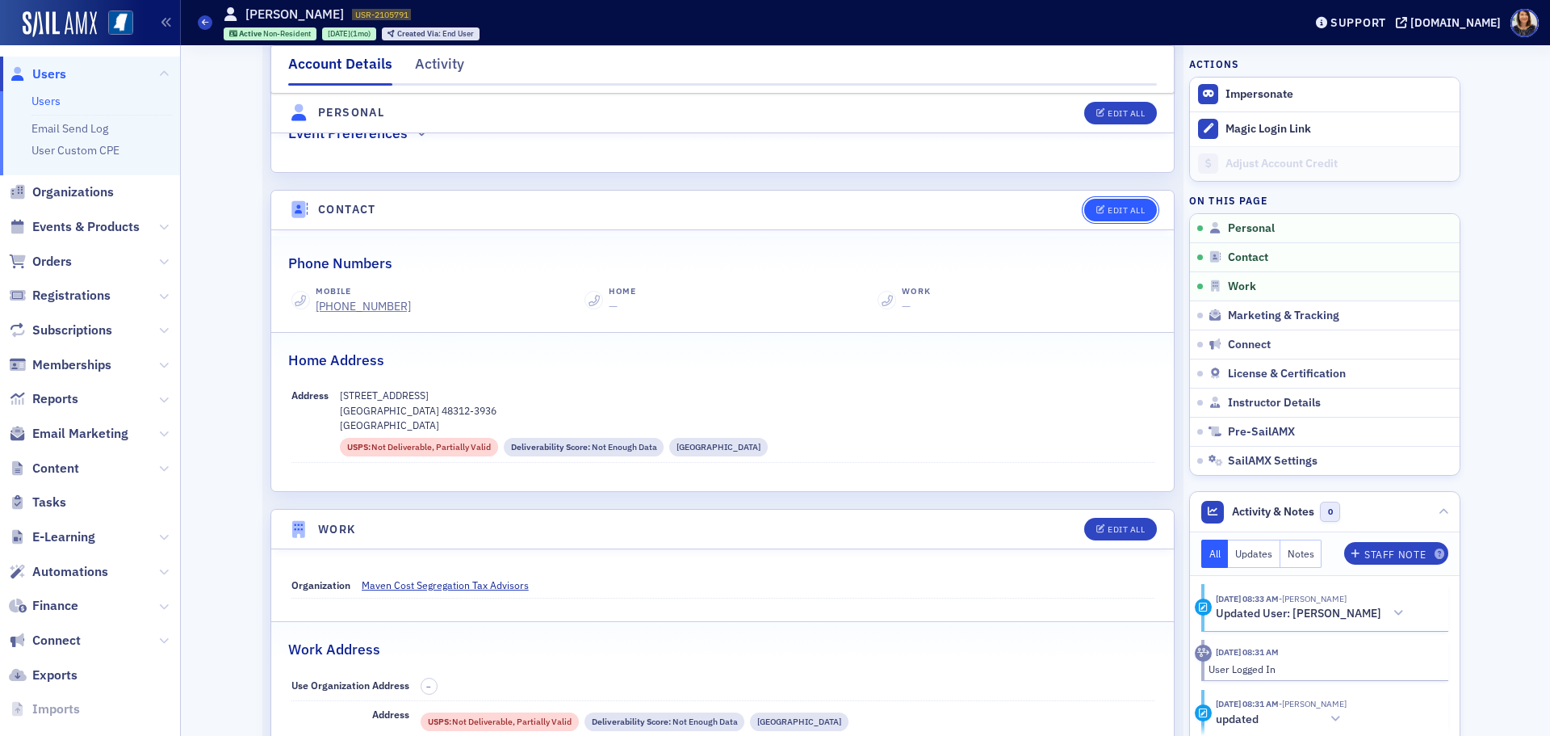
click at [1109, 203] on button "Edit All" at bounding box center [1120, 210] width 73 height 23
select select "US"
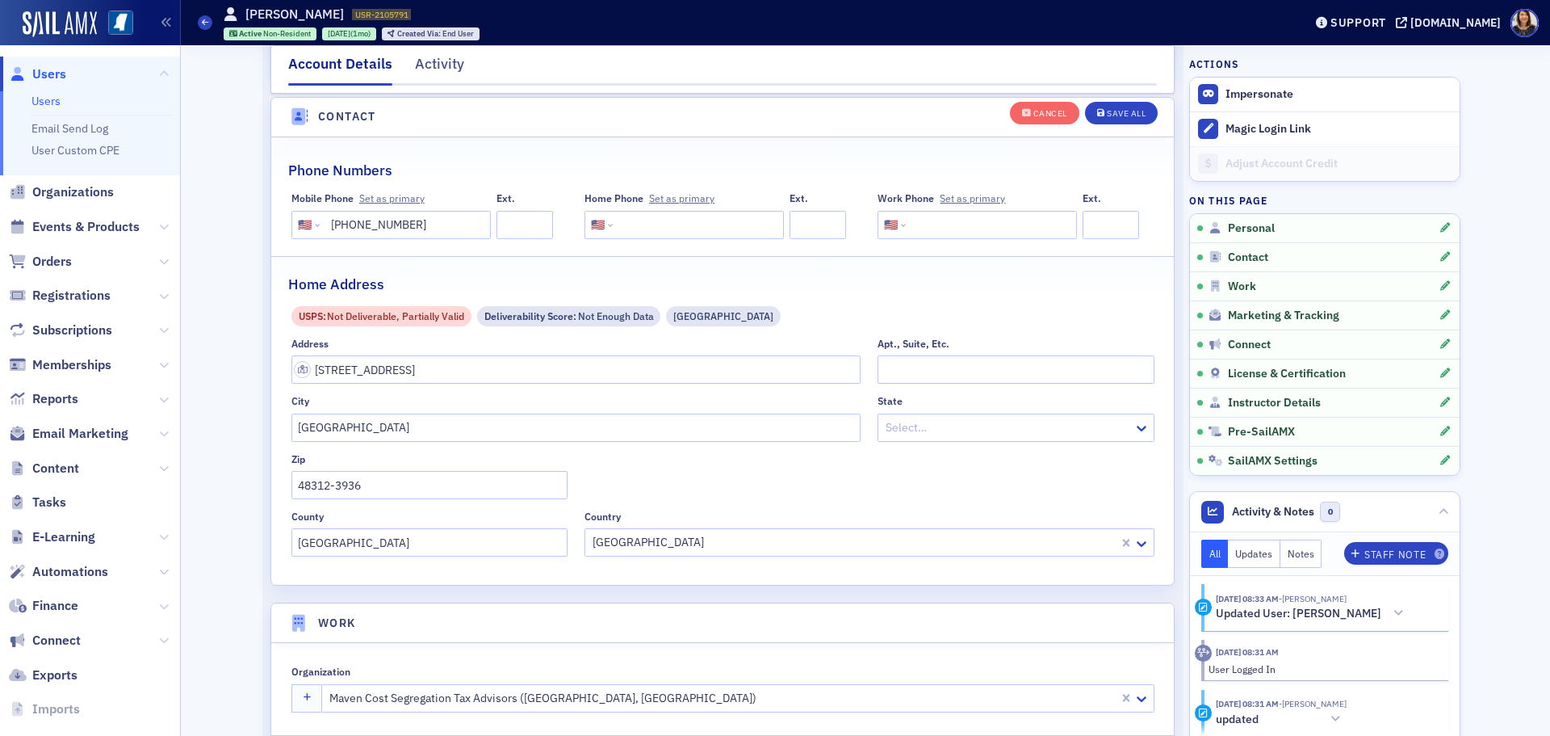
scroll to position [805, 0]
click at [1002, 419] on div at bounding box center [1007, 424] width 247 height 20
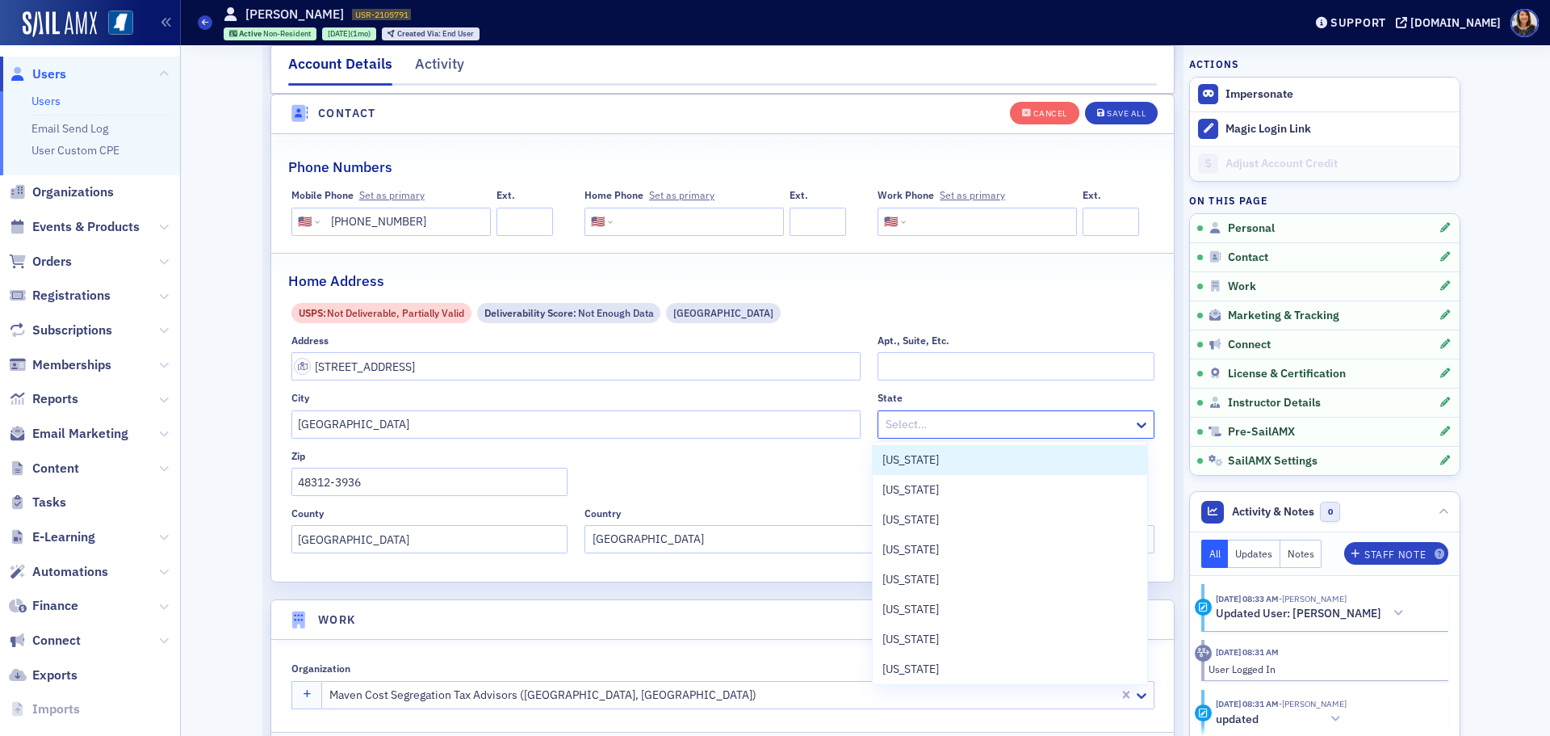
type input "m"
type input "Mich"
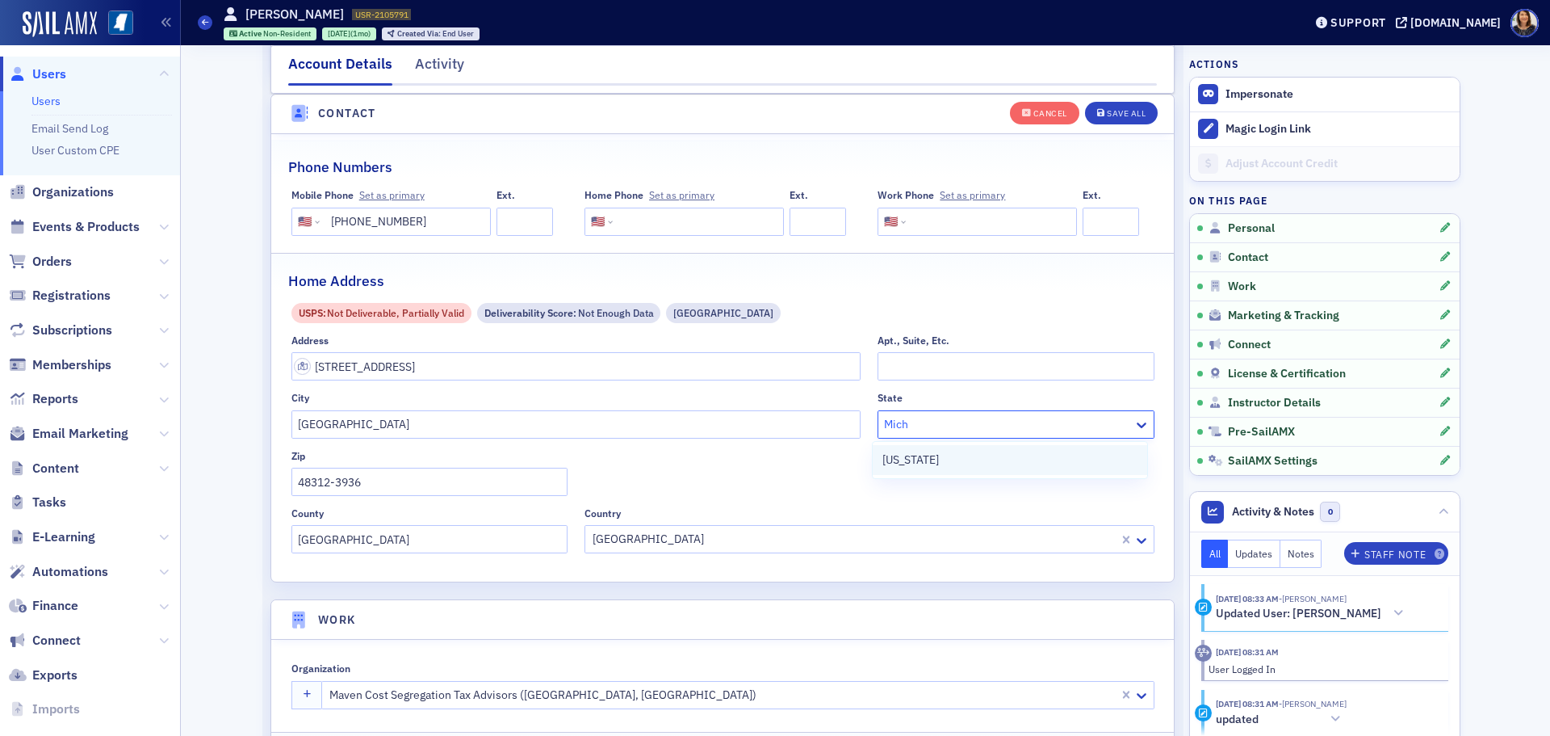
click at [925, 461] on span "[US_STATE]" at bounding box center [911, 459] width 57 height 17
click at [1117, 115] on div "Save All" at bounding box center [1126, 113] width 39 height 9
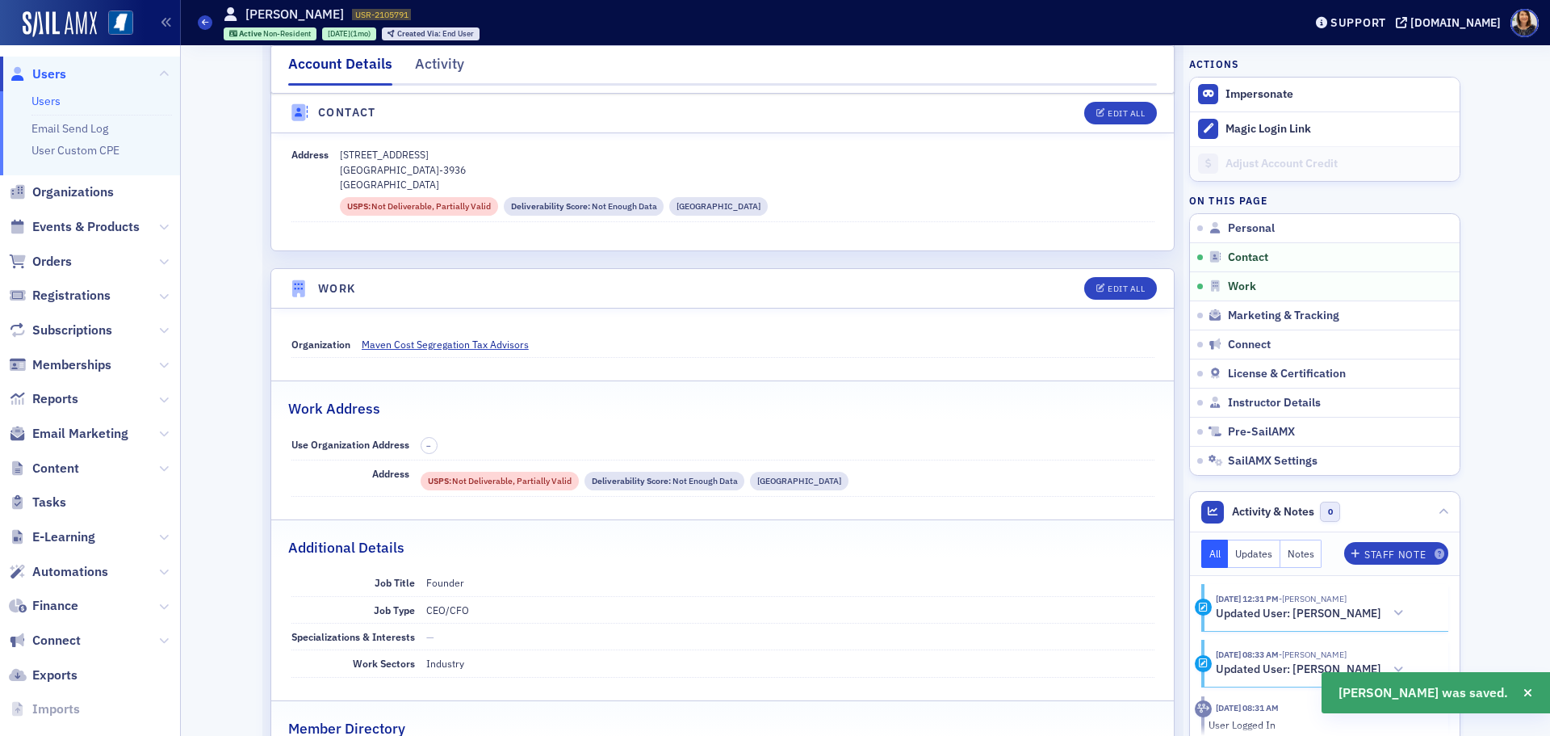
drag, startPoint x: 1537, startPoint y: 317, endPoint x: 1540, endPoint y: 397, distance: 80.0
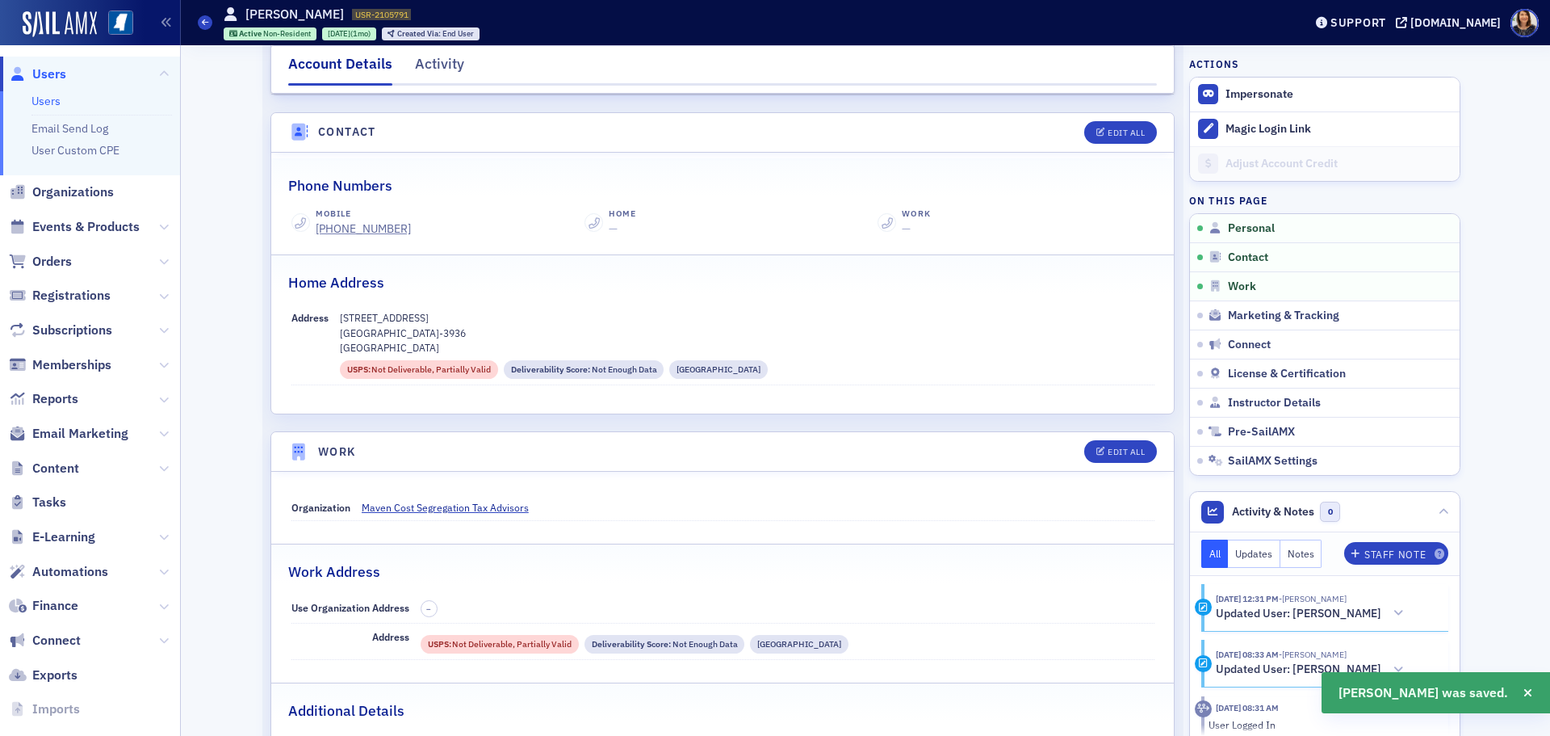
scroll to position [582, 0]
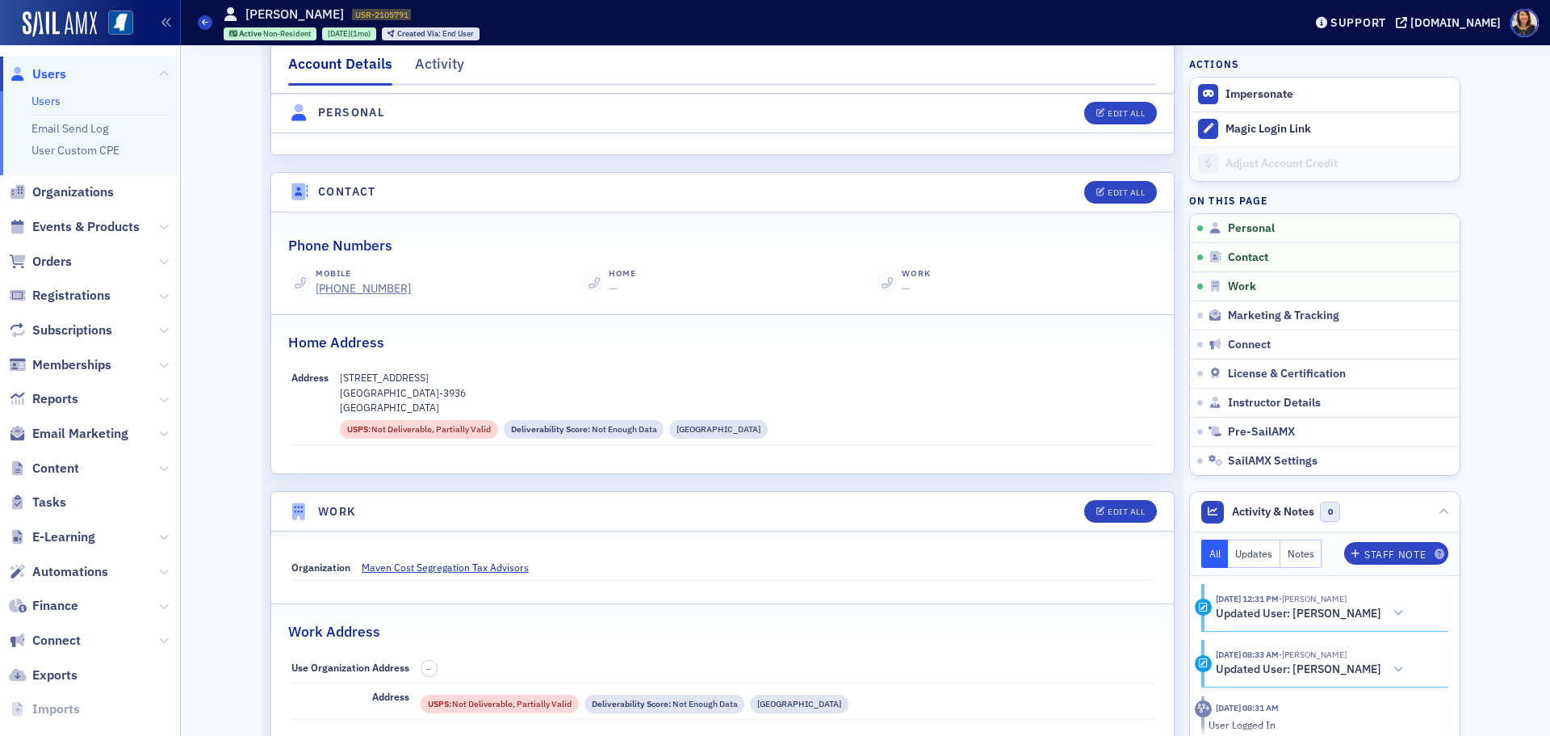
click at [40, 69] on span "Users" at bounding box center [49, 74] width 34 height 18
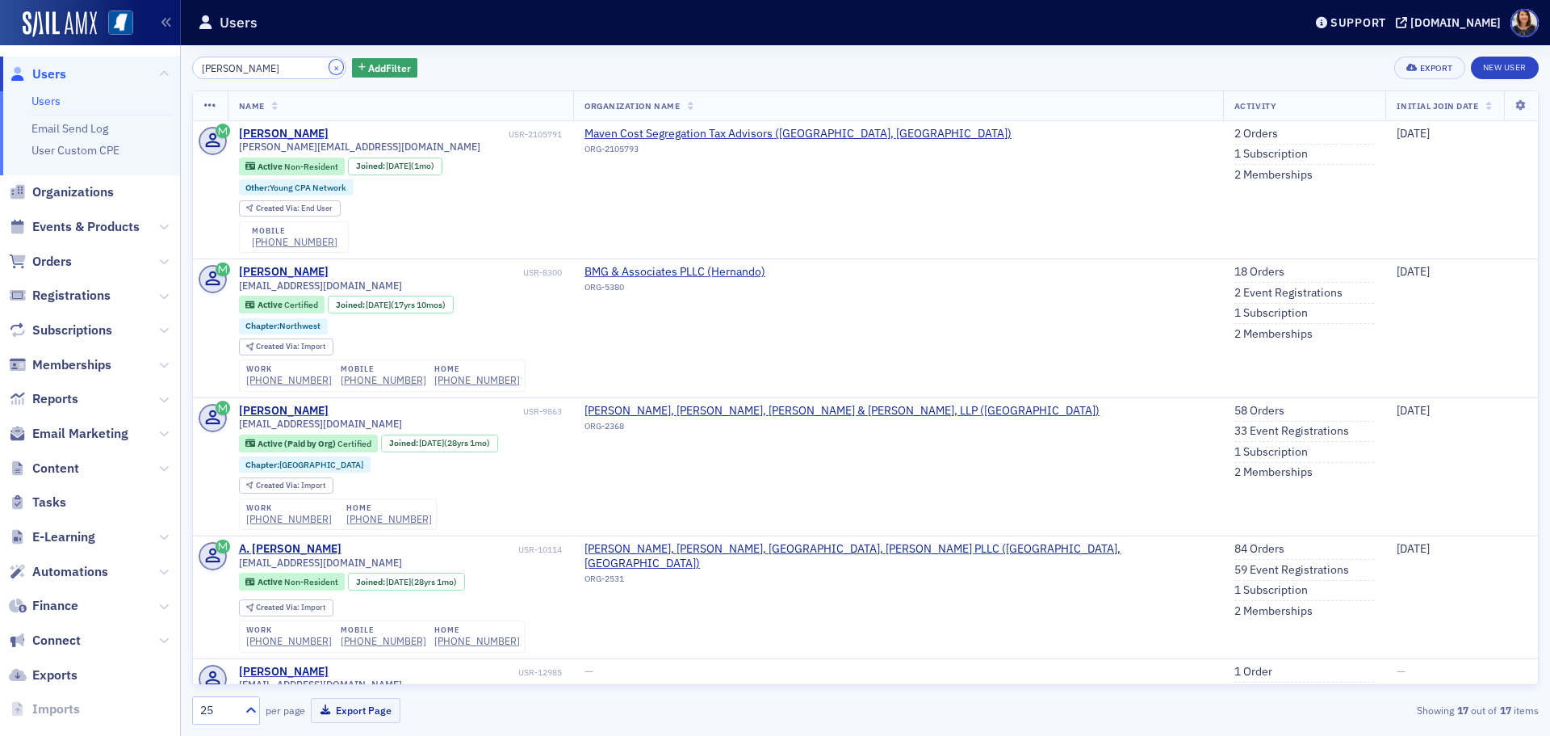
click at [329, 68] on button "×" at bounding box center [336, 67] width 15 height 15
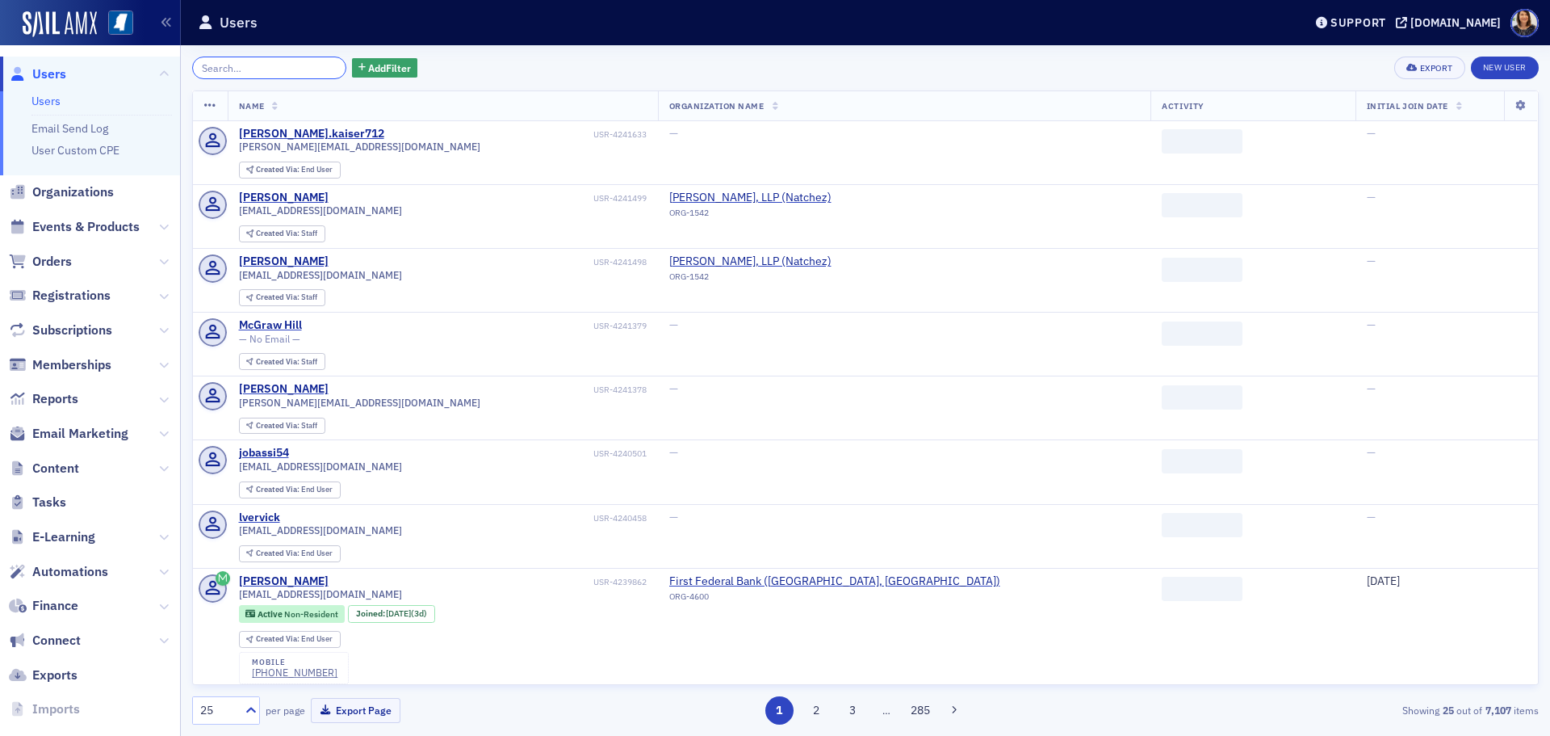
click at [306, 73] on input "search" at bounding box center [269, 68] width 154 height 23
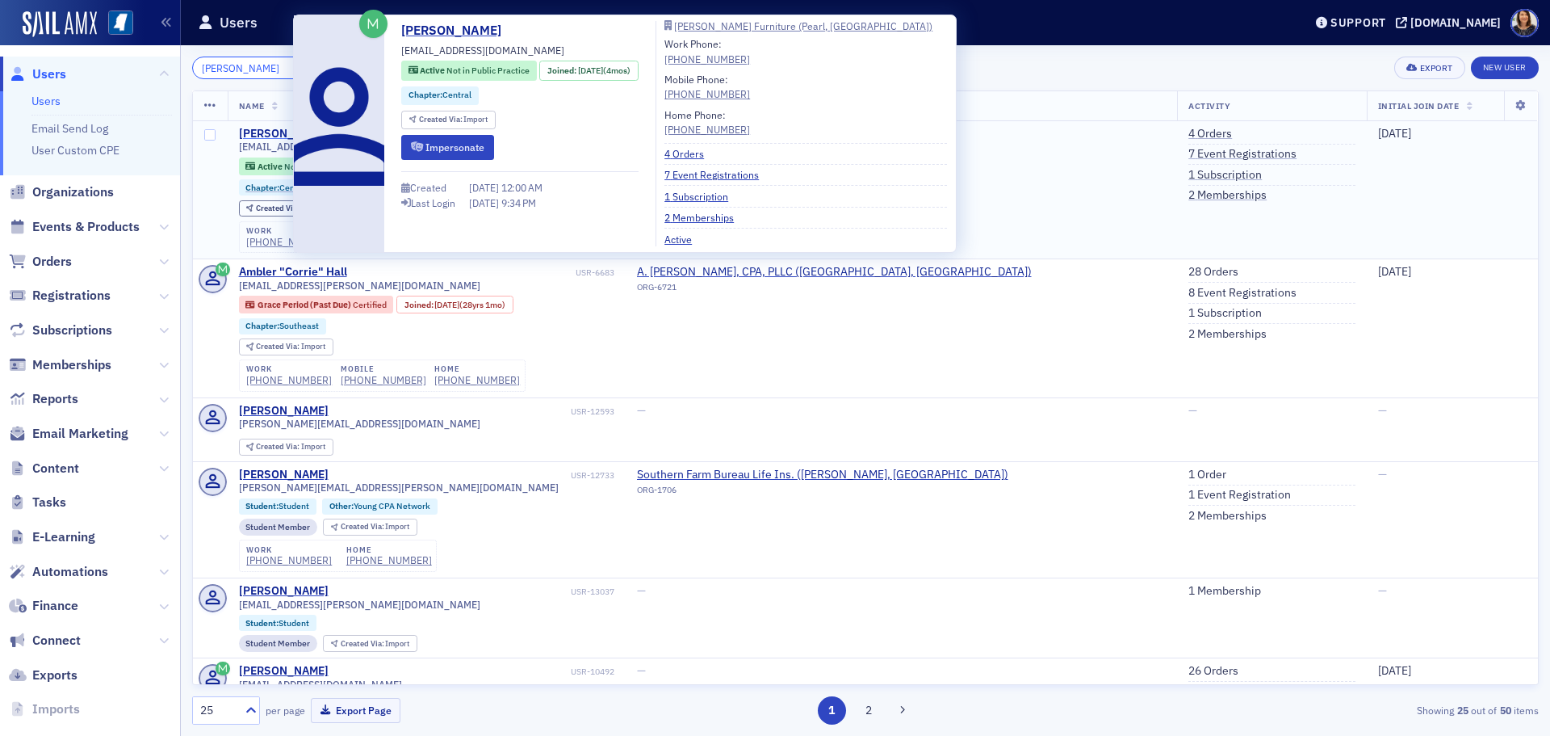
type input "[PERSON_NAME]"
click at [269, 133] on div "[PERSON_NAME]" at bounding box center [284, 134] width 90 height 15
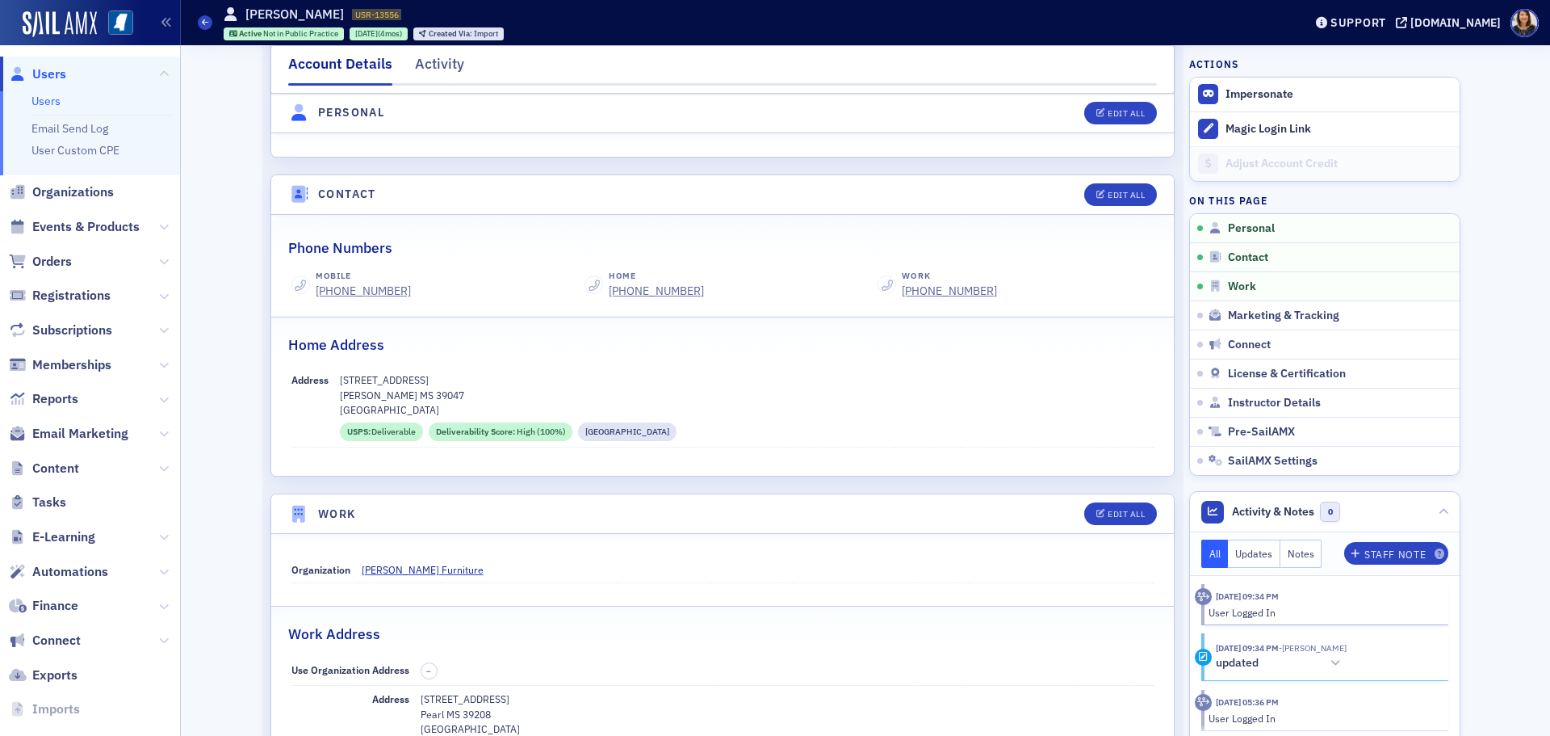
scroll to position [537, 0]
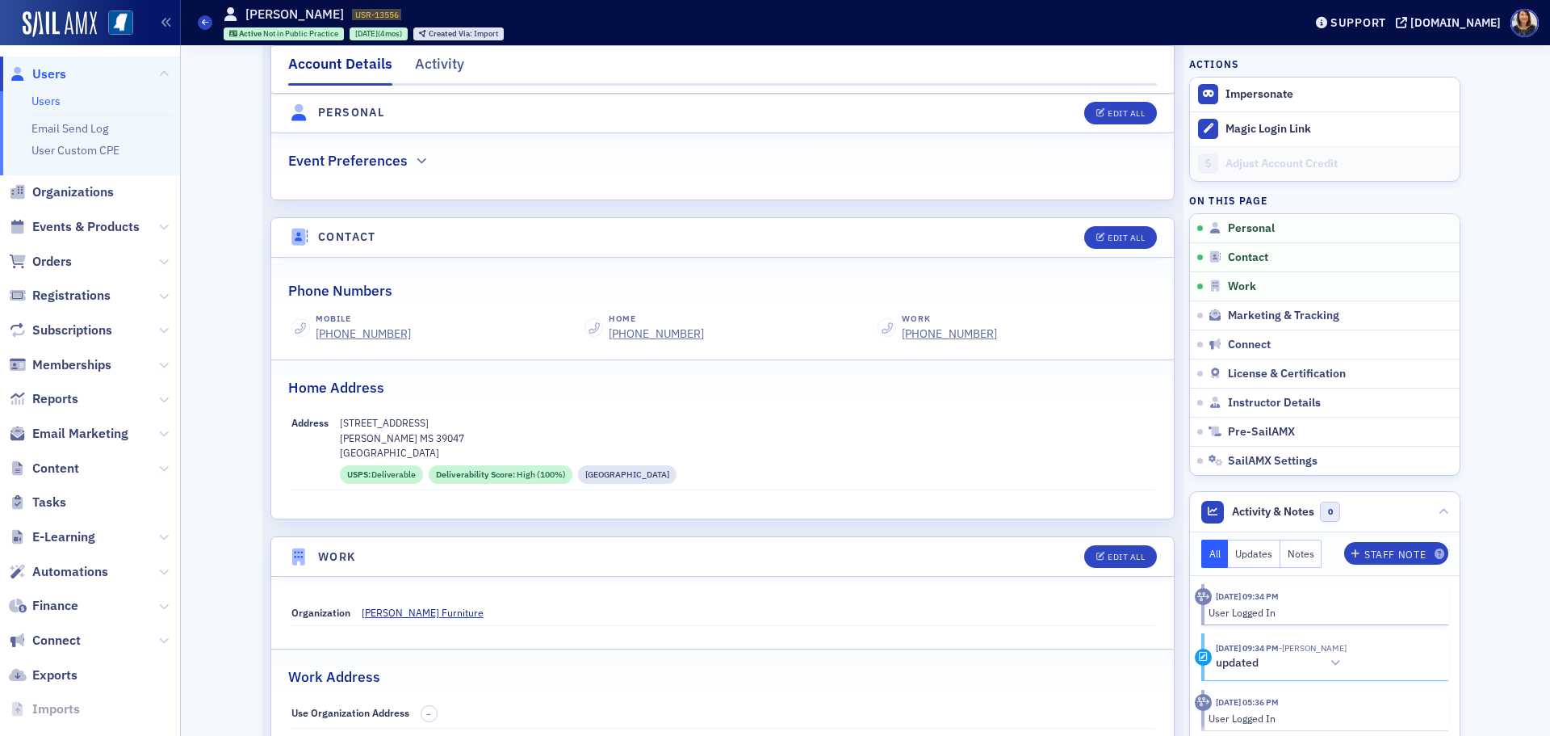
click at [33, 82] on span "Users" at bounding box center [90, 74] width 180 height 35
click at [57, 74] on span "Users" at bounding box center [49, 74] width 34 height 18
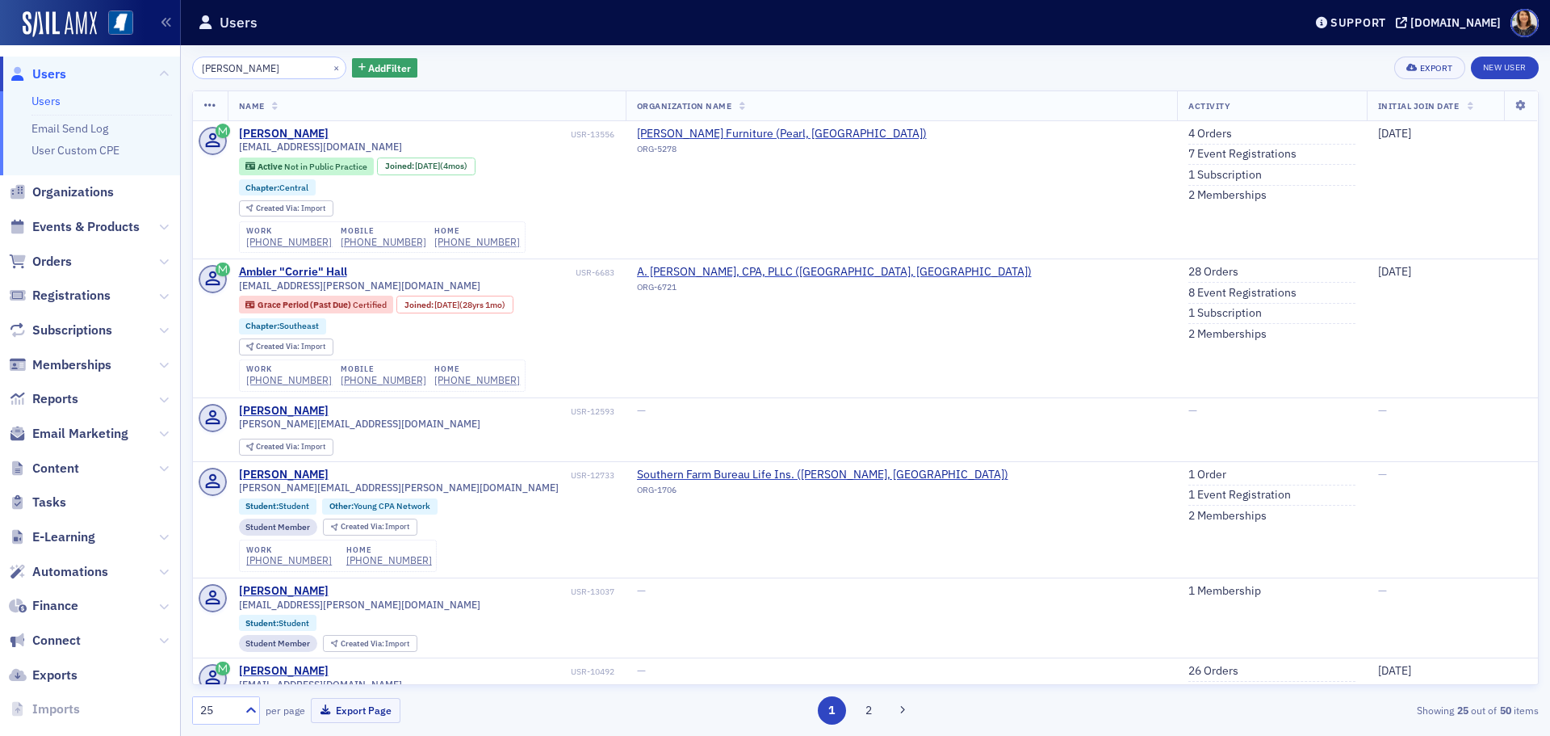
click at [267, 59] on input "[PERSON_NAME]" at bounding box center [269, 68] width 154 height 23
click at [329, 69] on button "×" at bounding box center [336, 67] width 15 height 15
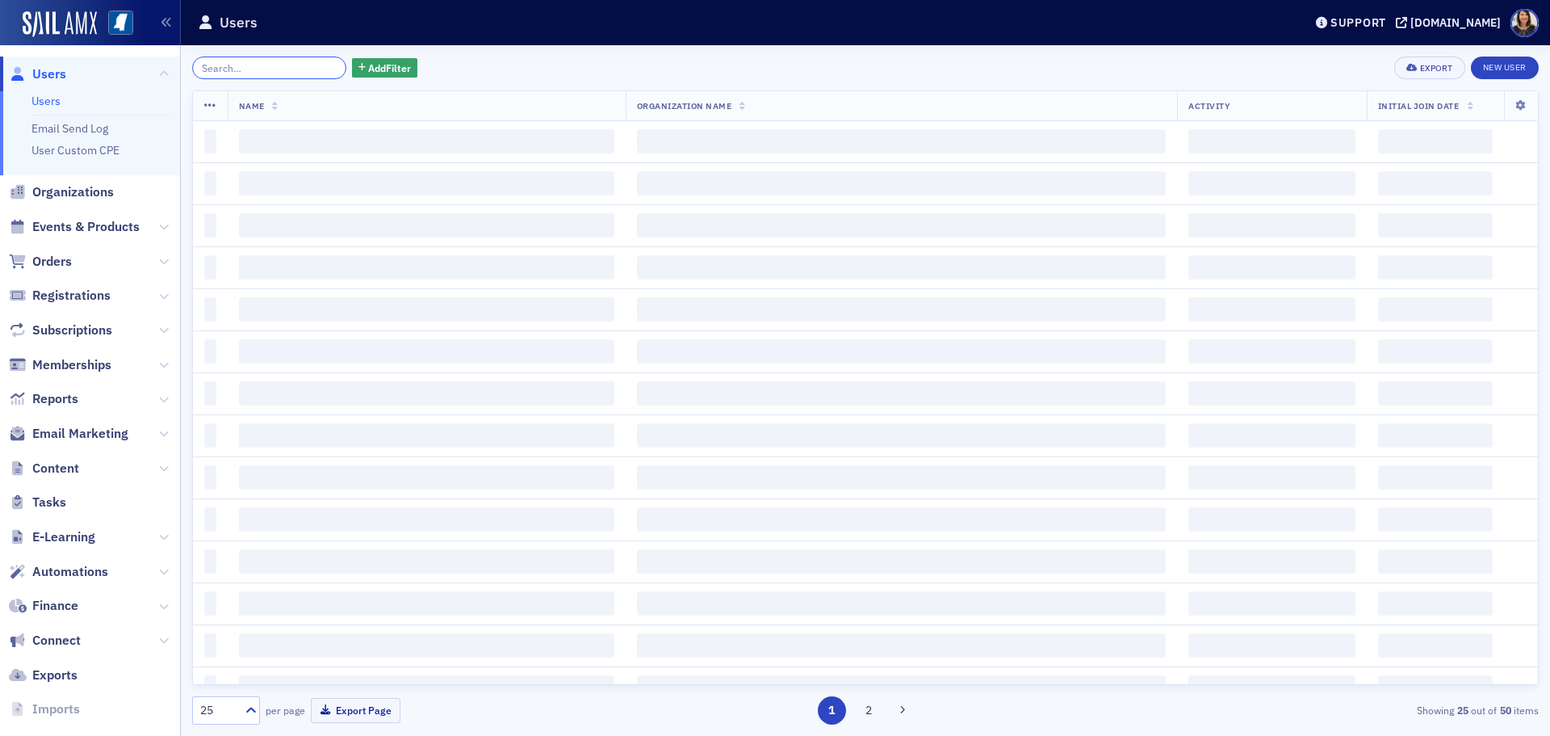
click at [310, 69] on input "search" at bounding box center [269, 68] width 154 height 23
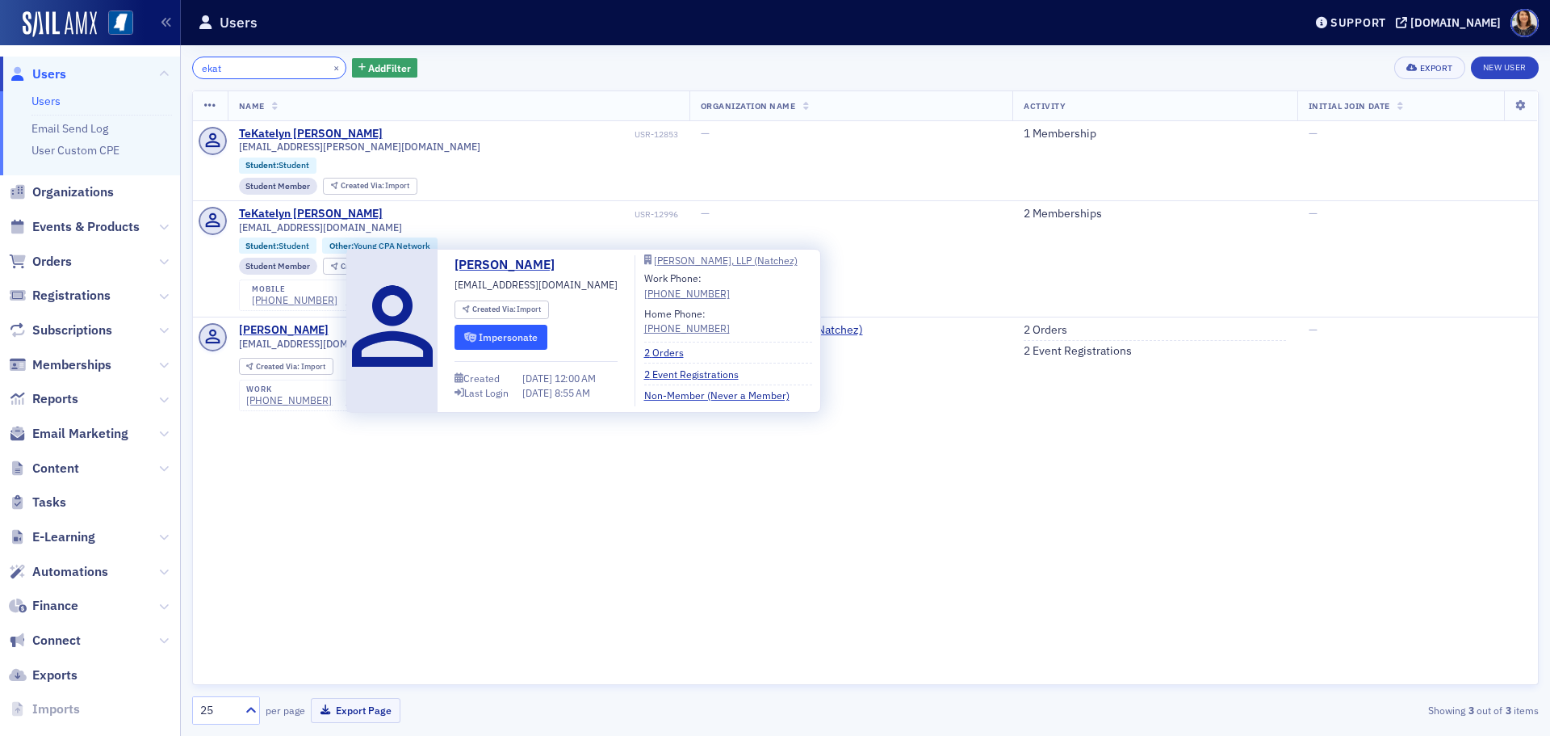
type input "ekat"
click at [510, 338] on button "Impersonate" at bounding box center [501, 337] width 93 height 25
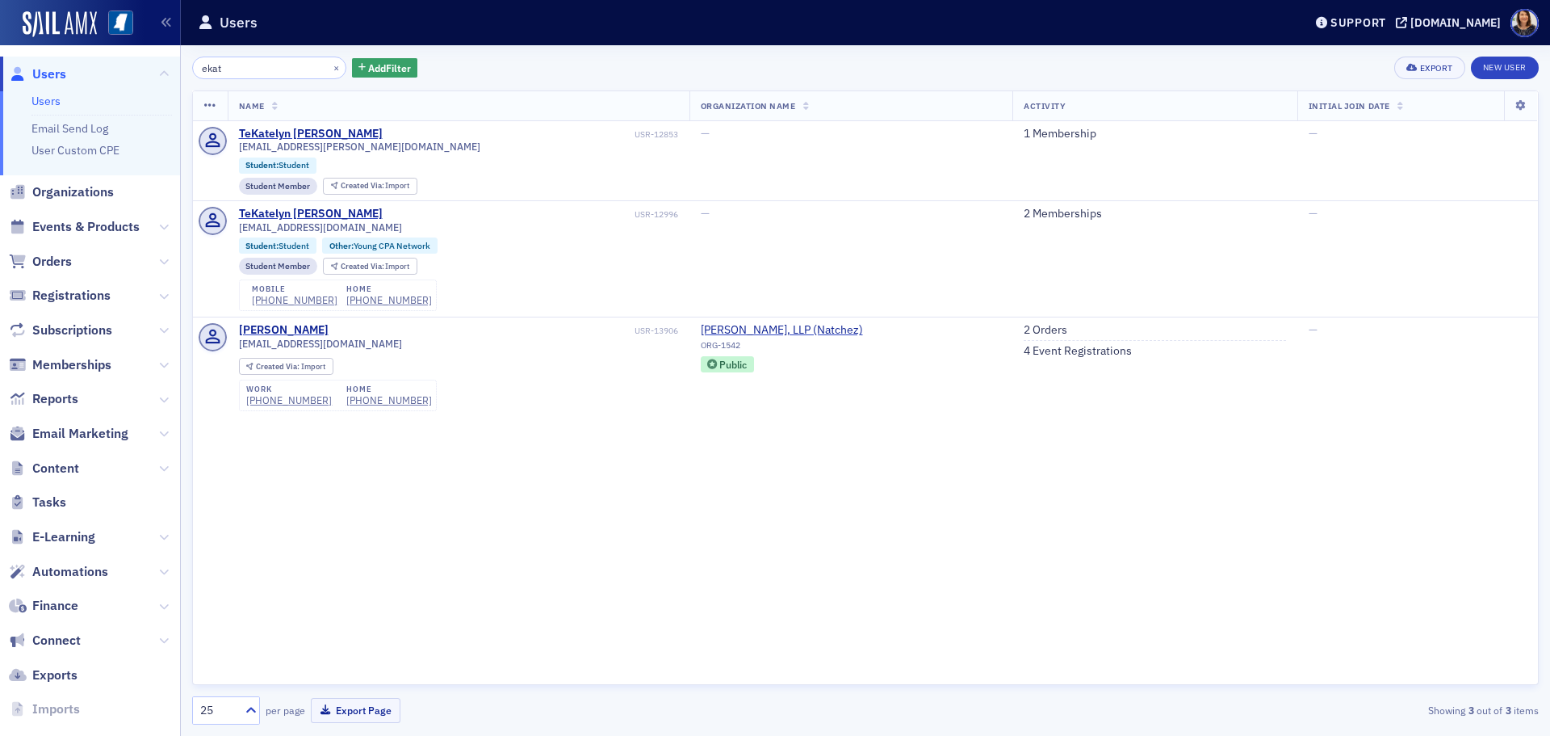
click at [61, 76] on span "Users" at bounding box center [49, 74] width 34 height 18
click at [329, 67] on button "×" at bounding box center [336, 67] width 15 height 15
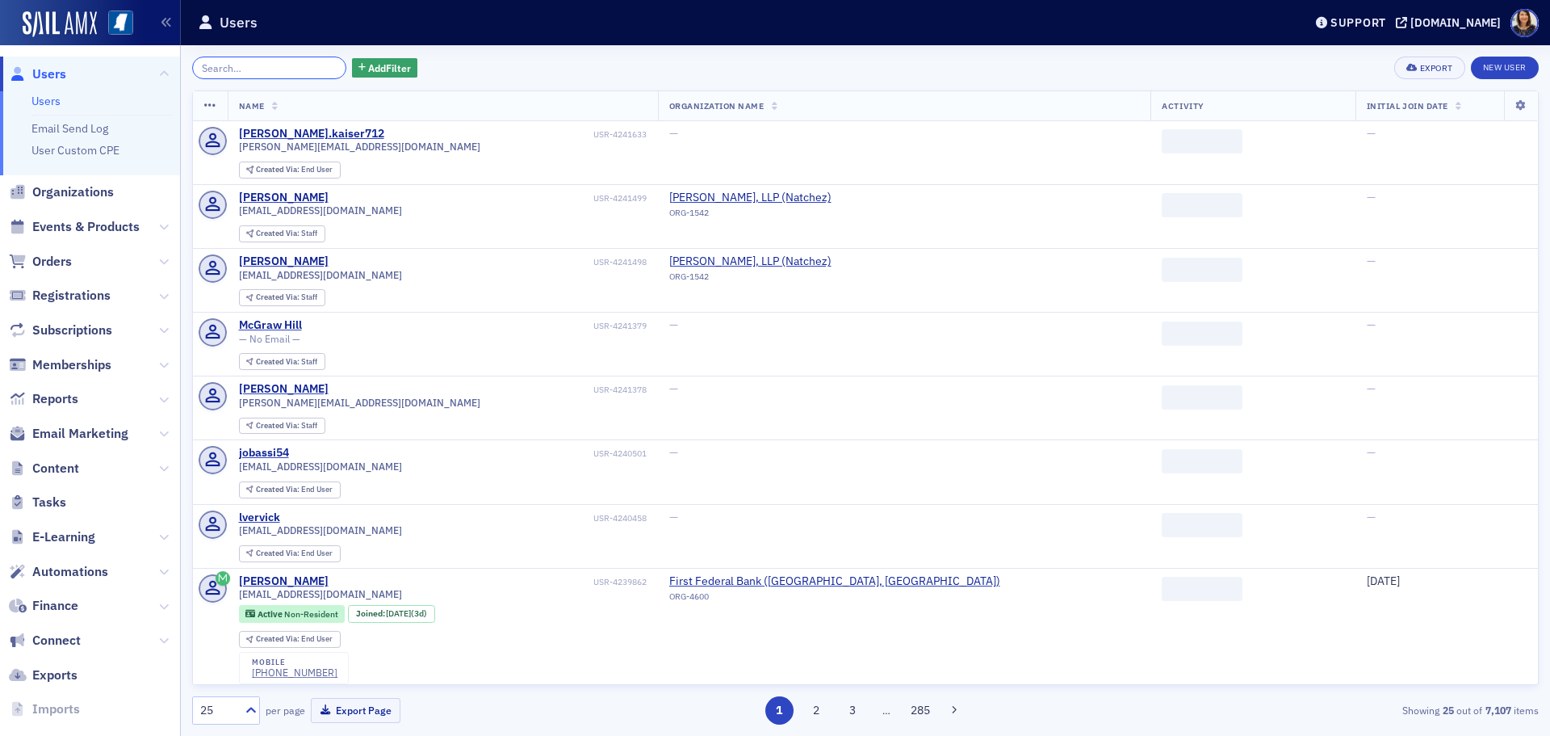
click at [285, 69] on input "search" at bounding box center [269, 68] width 154 height 23
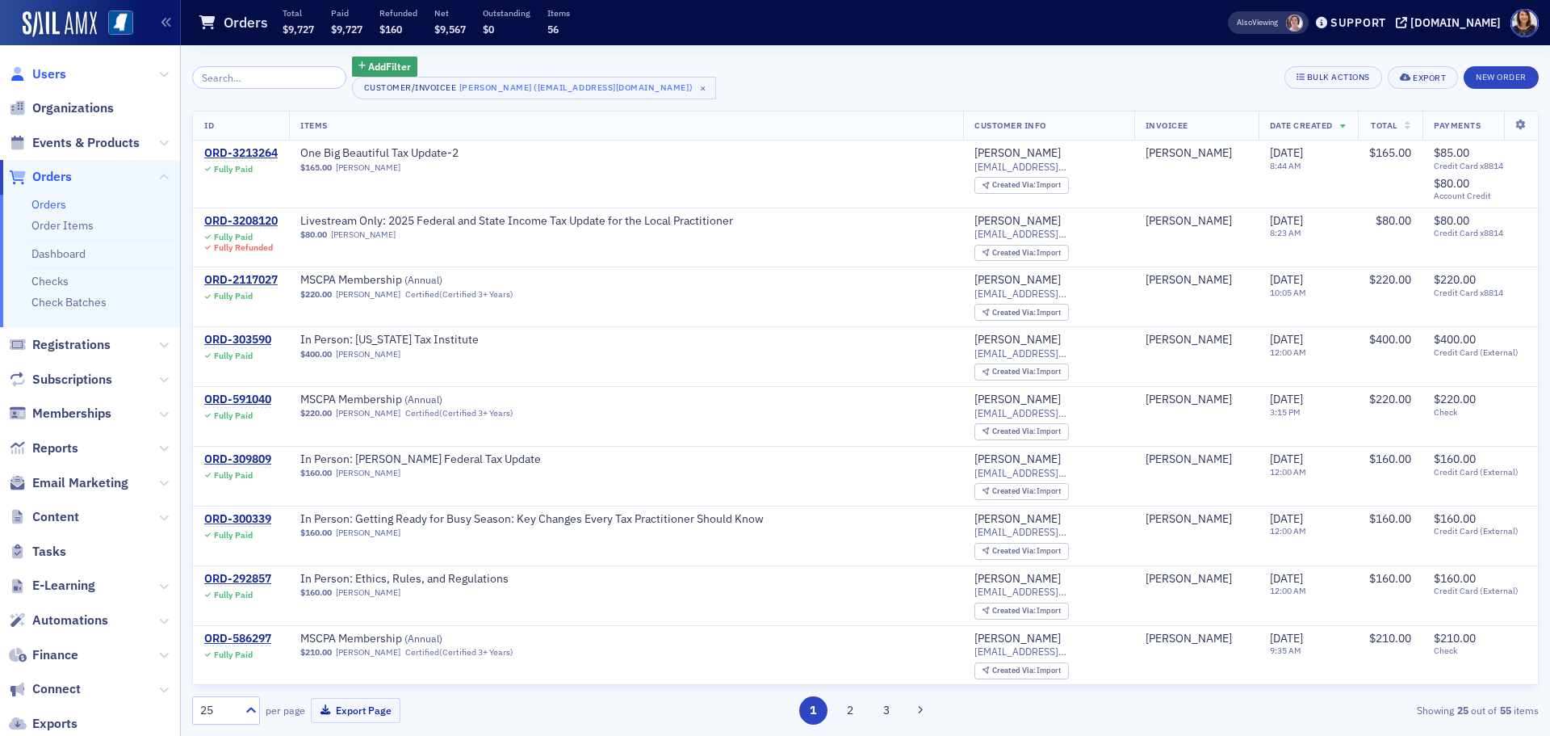
click at [60, 73] on span "Users" at bounding box center [49, 74] width 34 height 18
